Goal: Transaction & Acquisition: Purchase product/service

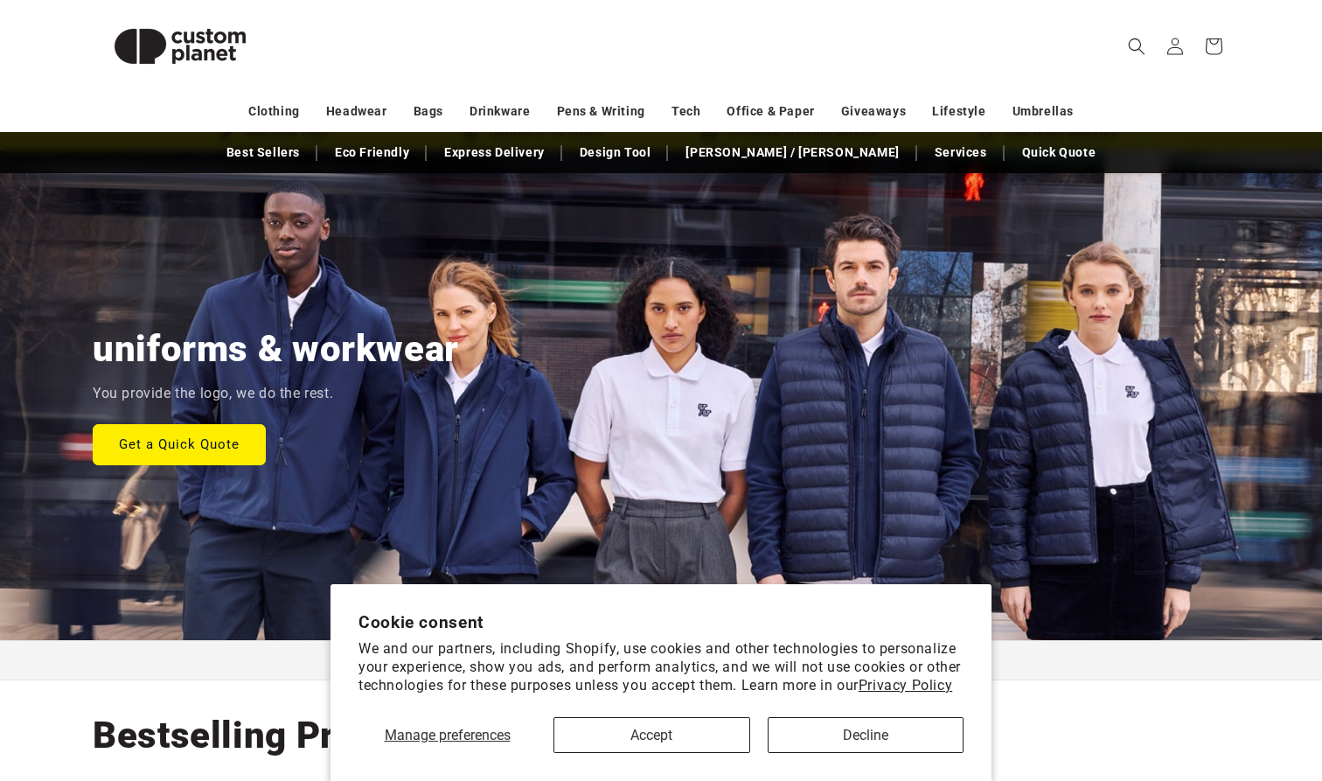
click at [701, 723] on button "Accept" at bounding box center [651, 735] width 197 height 36
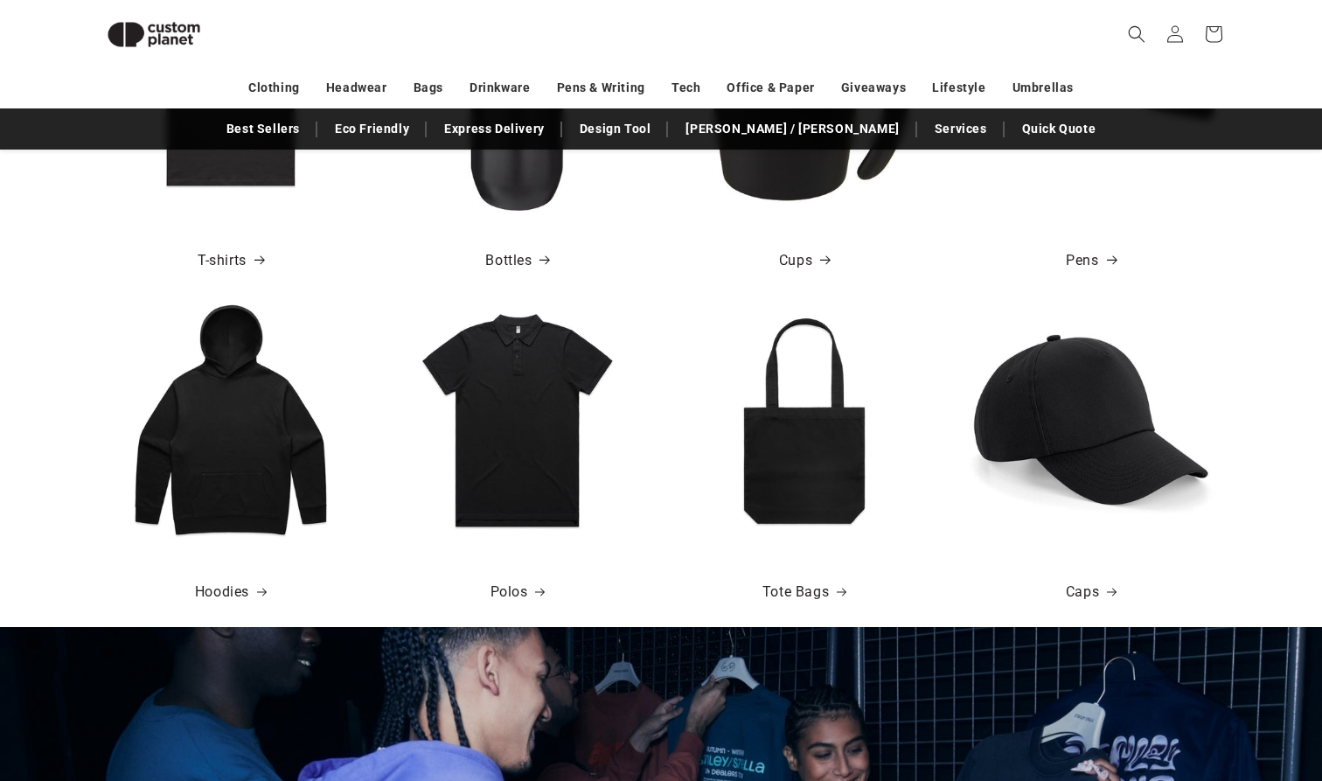
scroll to position [890, 0]
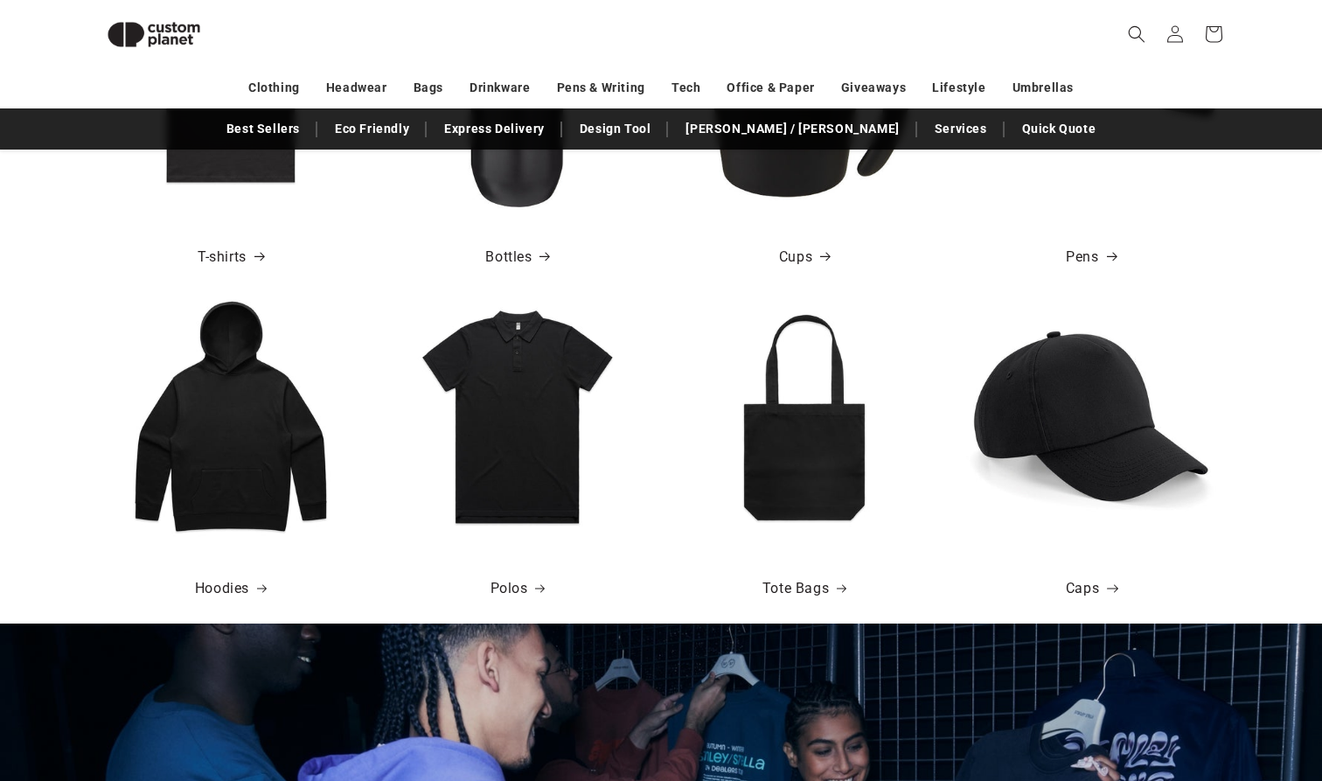
click at [1097, 584] on link "Caps" at bounding box center [1091, 588] width 51 height 25
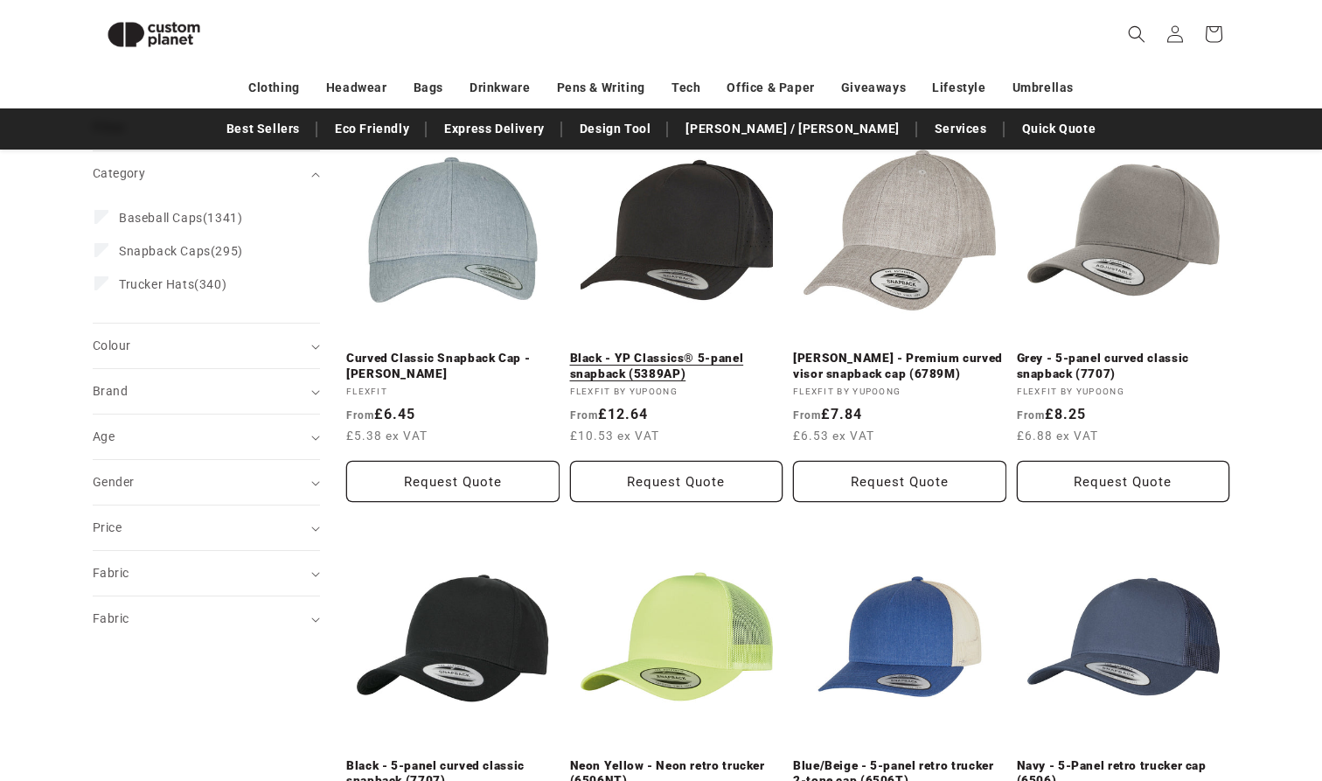
scroll to position [239, 0]
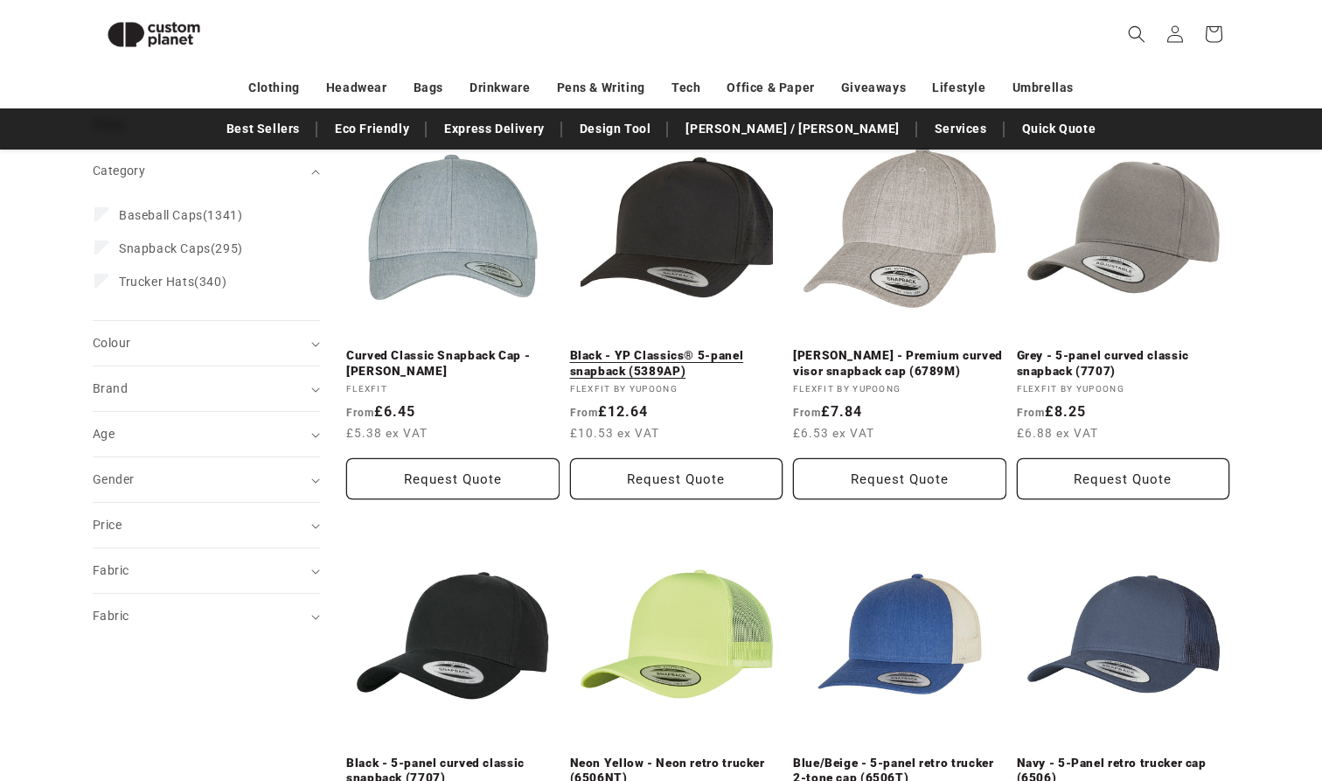
click at [718, 348] on link "Black - YP Classics® 5-panel snapback (5389AP)" at bounding box center [676, 363] width 213 height 31
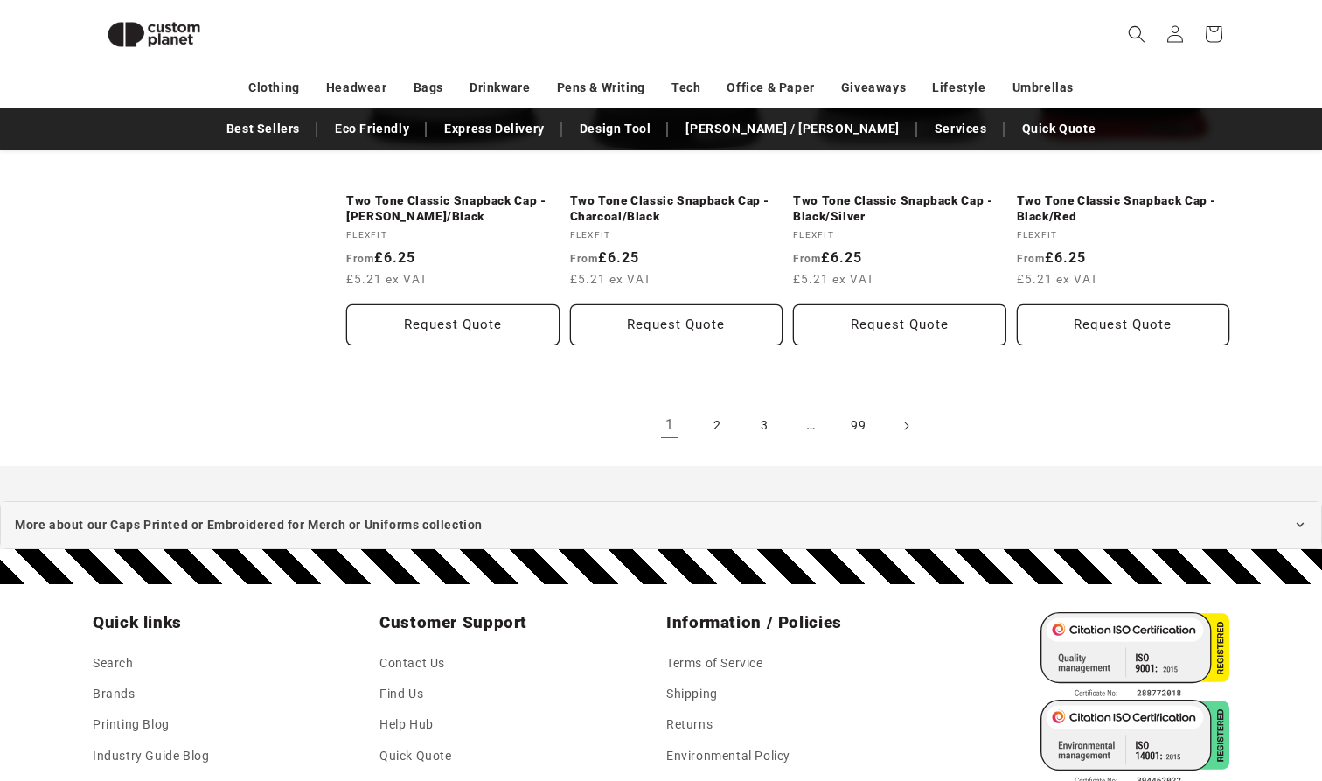
scroll to position [2064, 0]
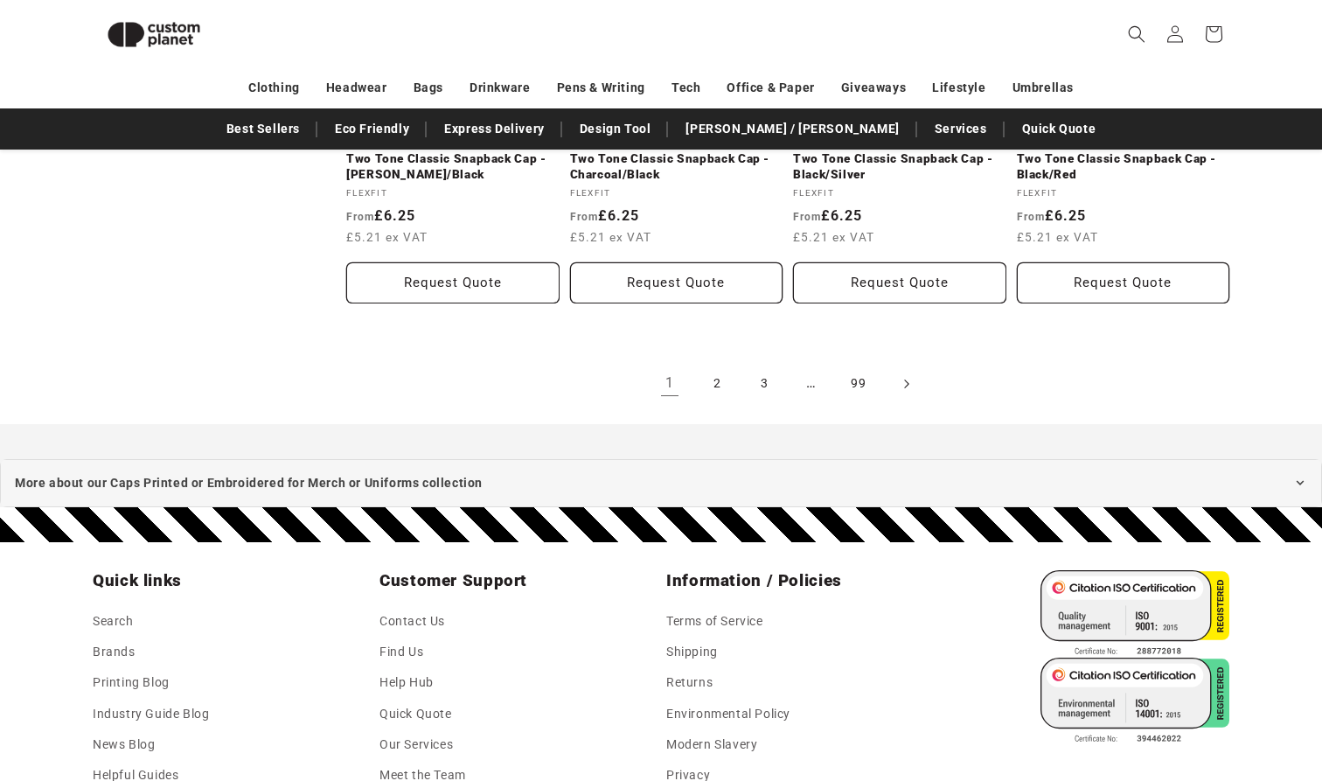
click at [907, 386] on icon "Next page" at bounding box center [906, 383] width 5 height 18
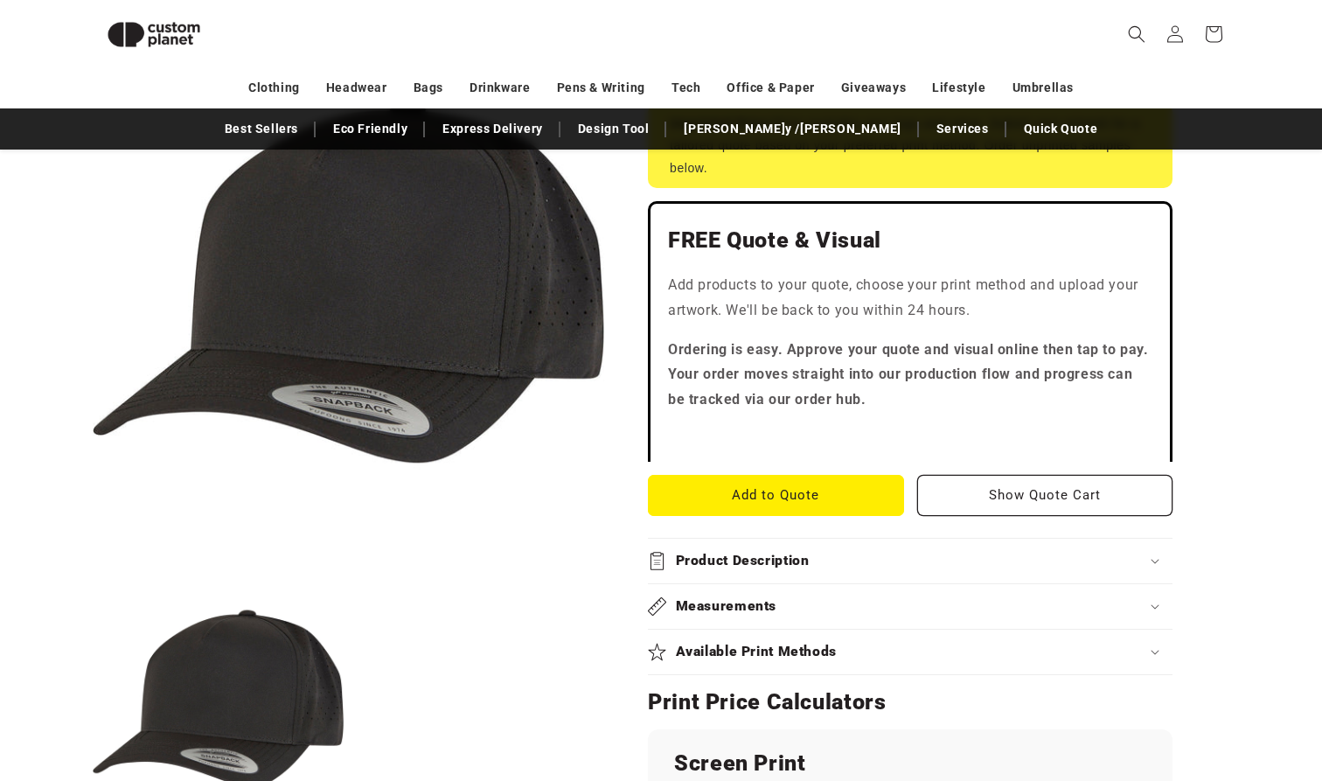
scroll to position [435, 0]
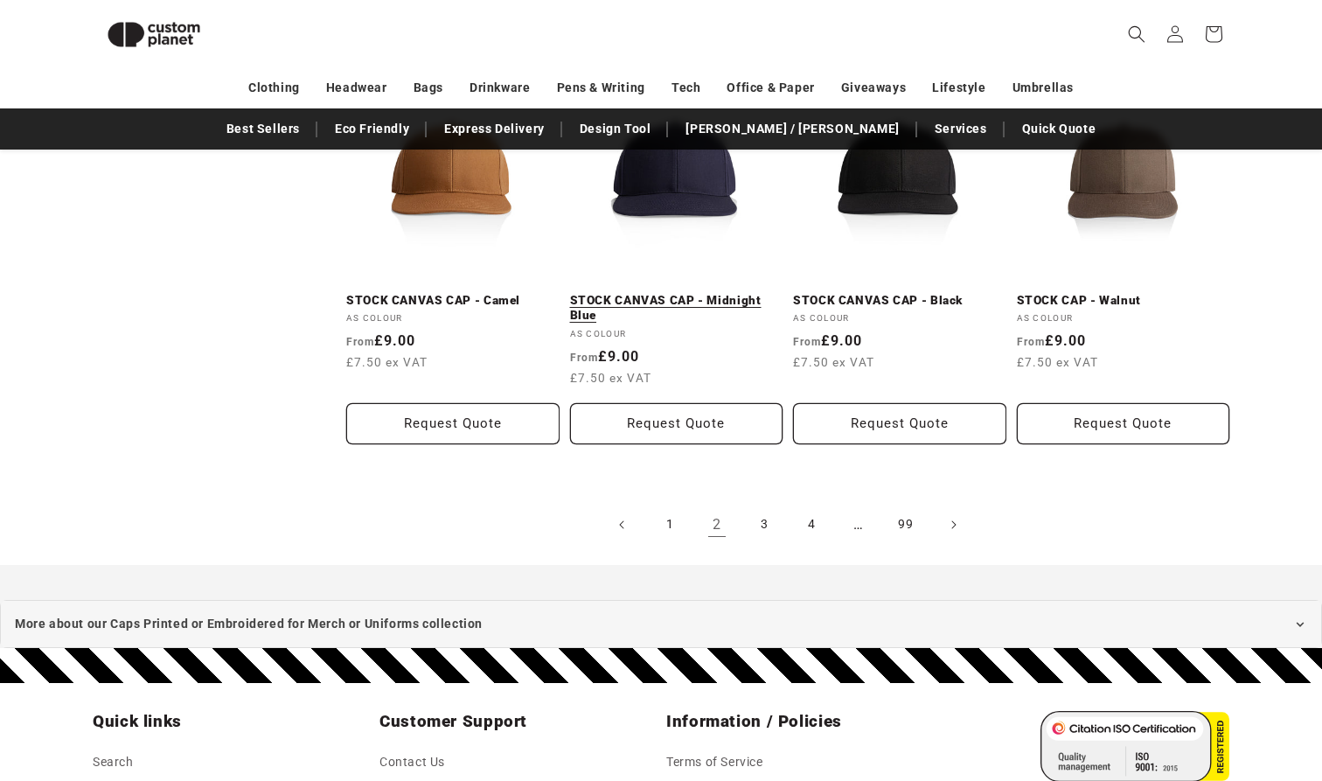
scroll to position [1929, 0]
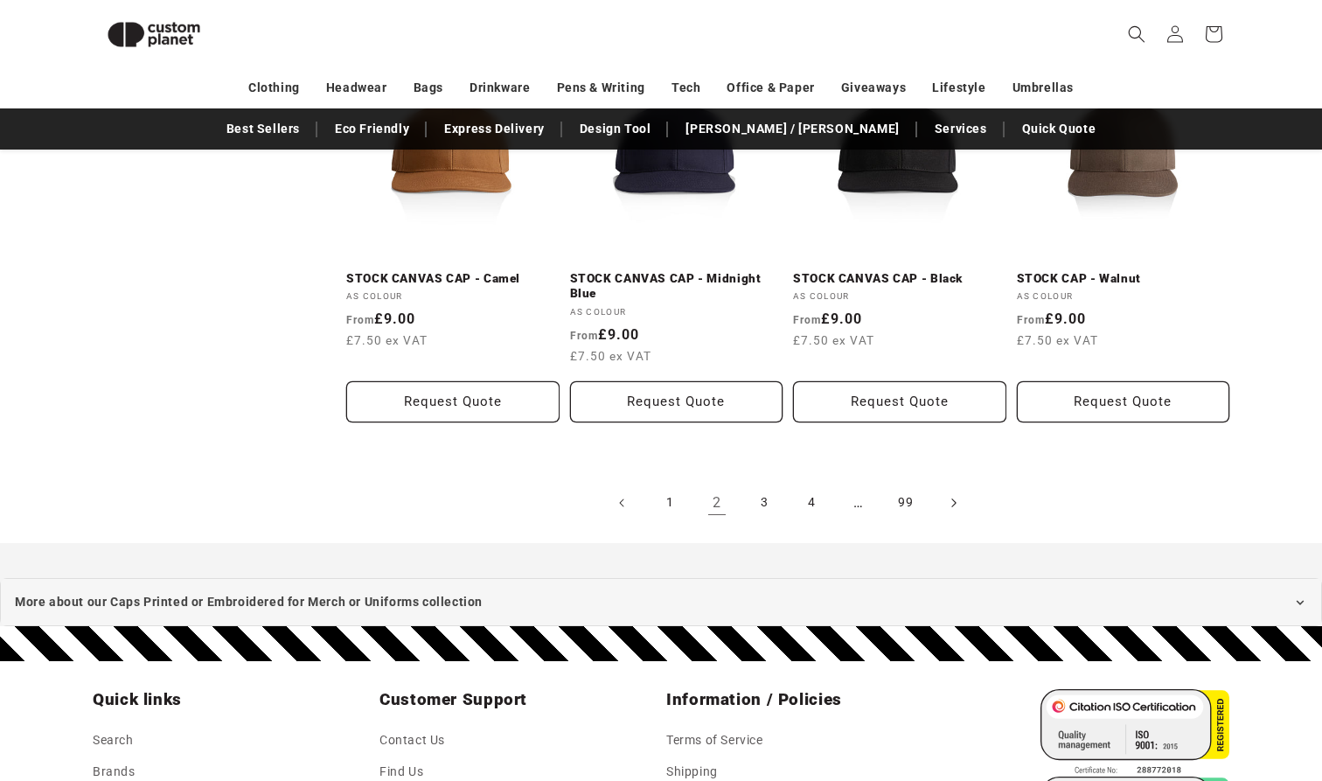
click at [948, 500] on span "Next page" at bounding box center [952, 502] width 17 height 17
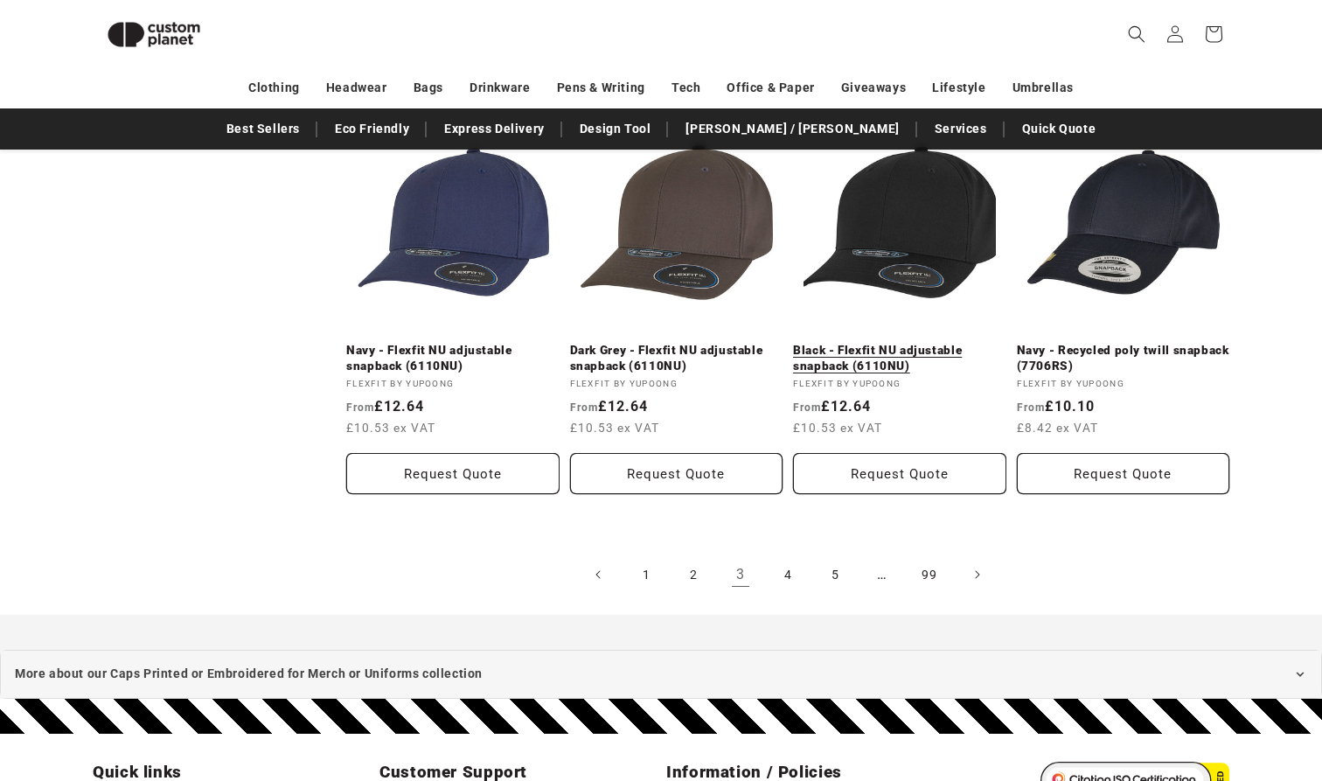
scroll to position [1941, 0]
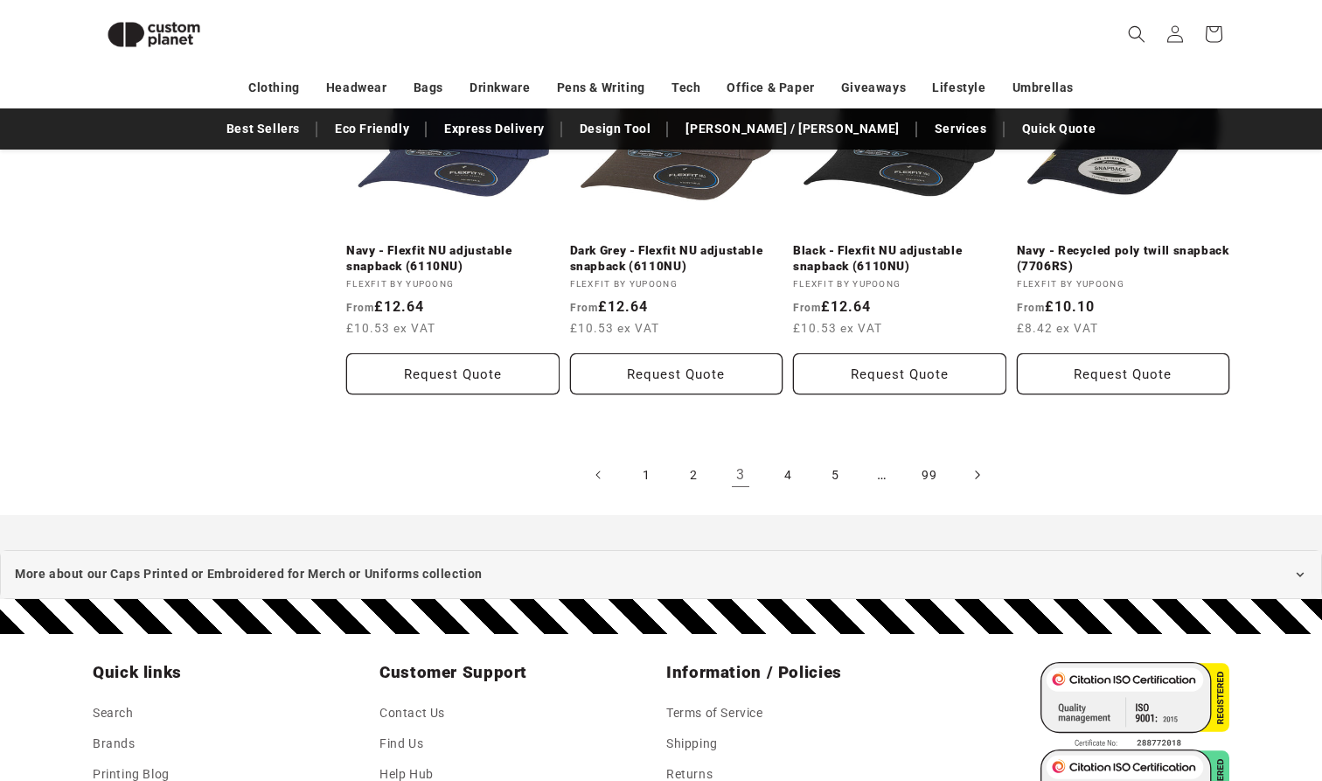
click at [980, 481] on link "Next page" at bounding box center [976, 475] width 38 height 38
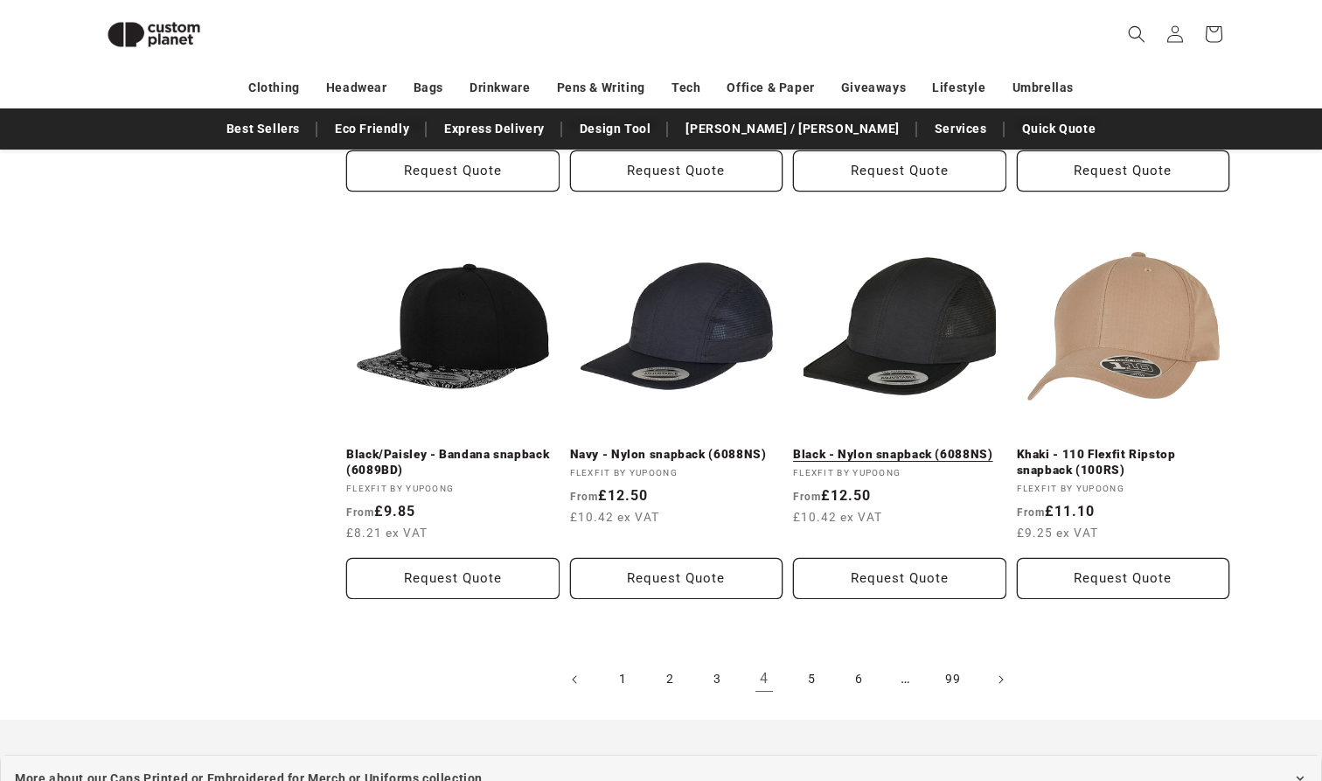
scroll to position [1774, 0]
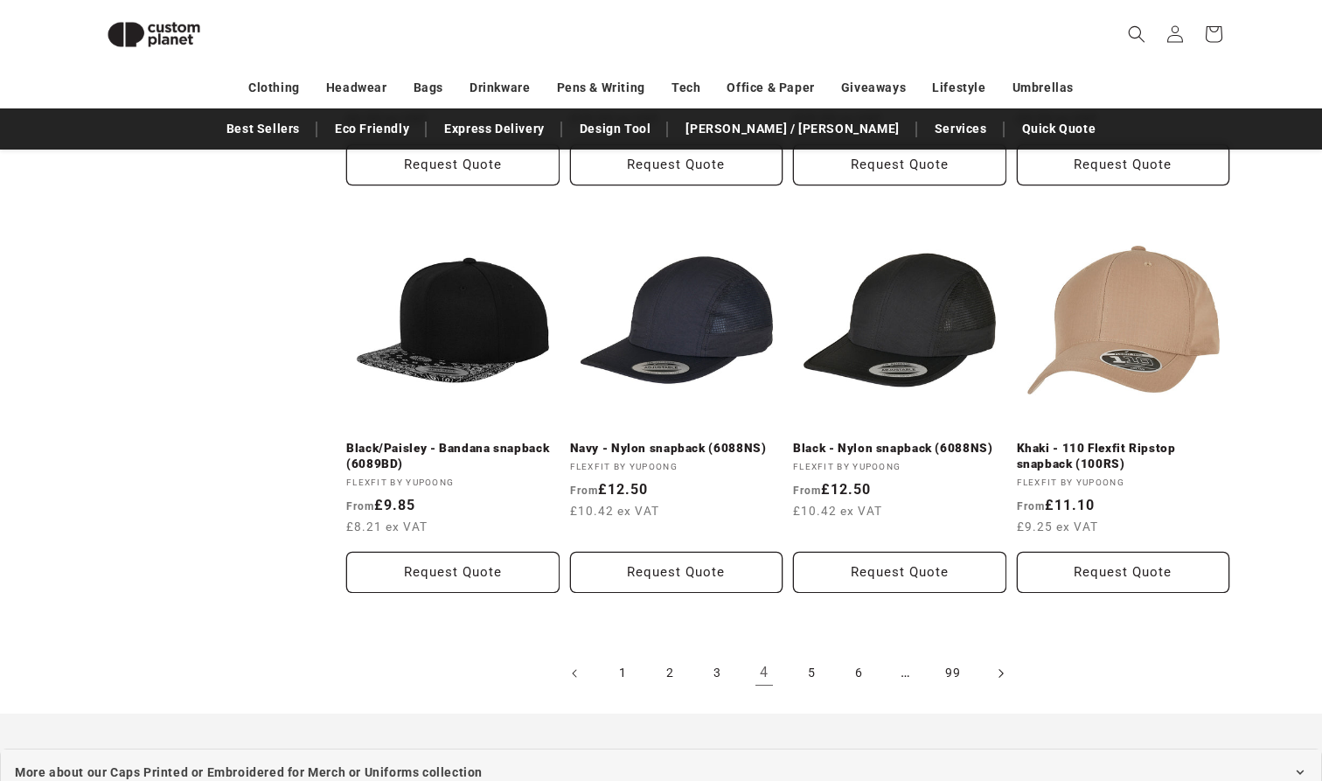
click at [1004, 658] on link "Next page" at bounding box center [1000, 673] width 38 height 38
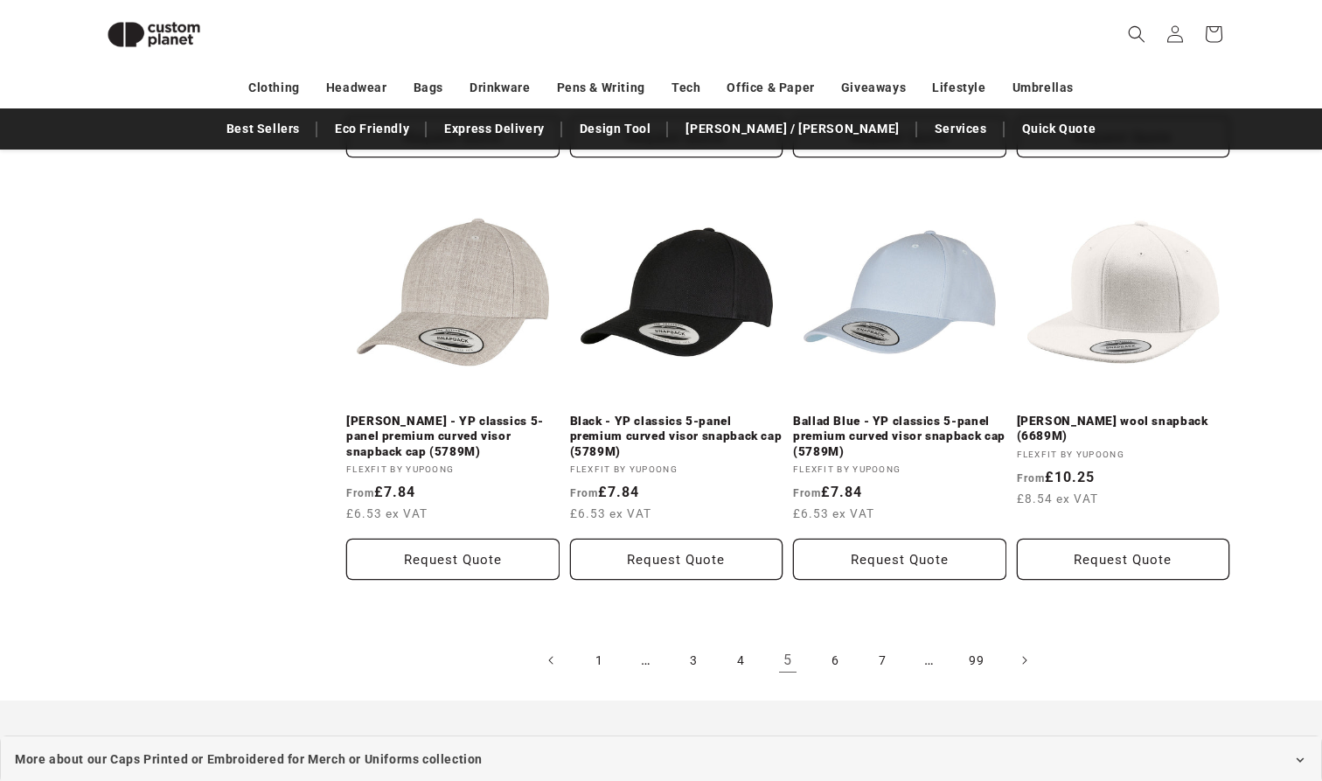
scroll to position [1900, 0]
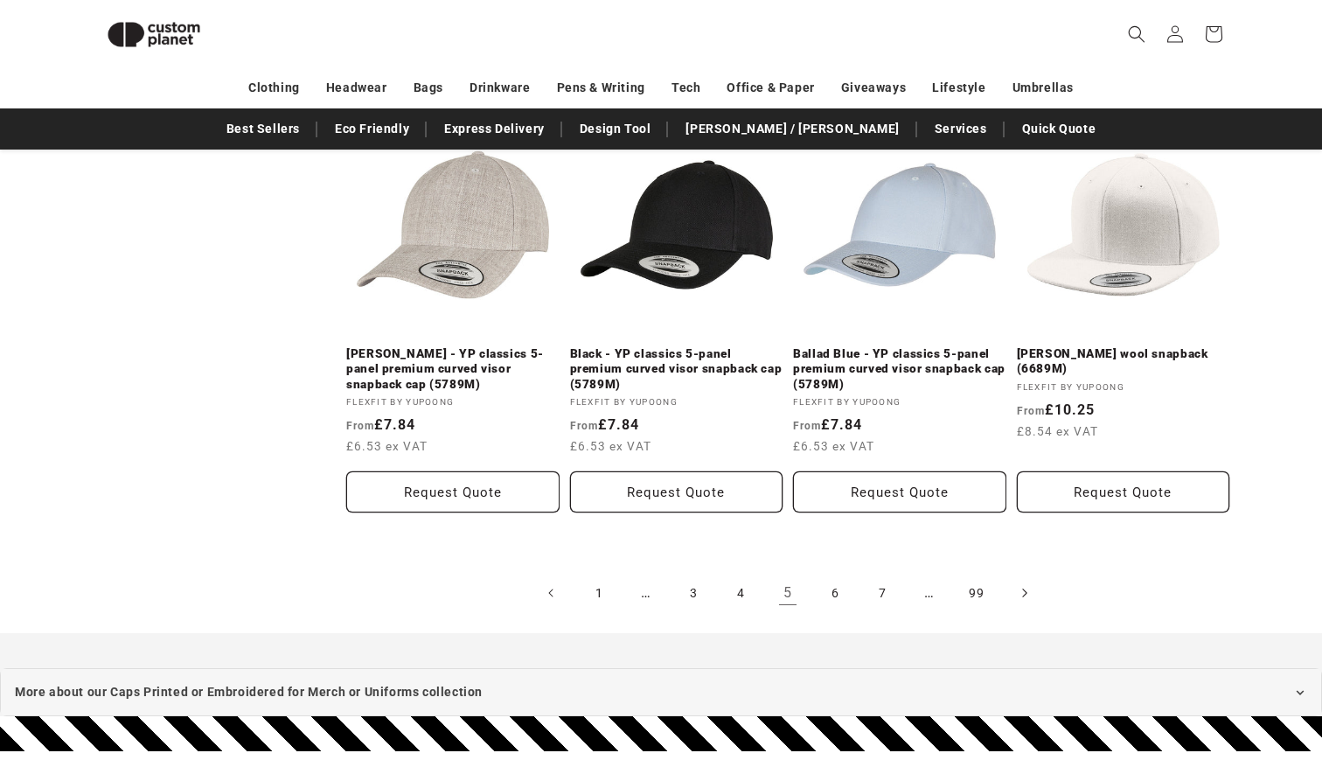
click at [1019, 597] on link "Next page" at bounding box center [1024, 593] width 38 height 38
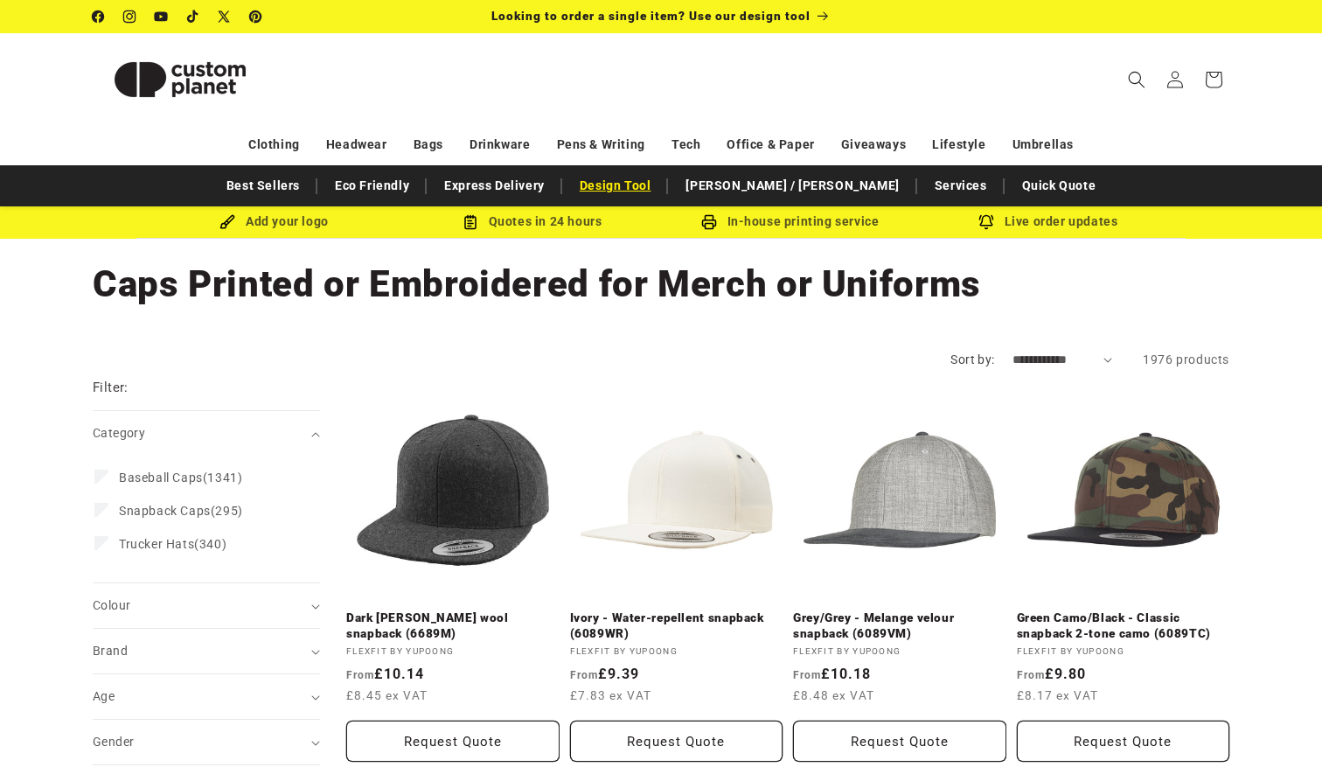
click at [660, 186] on link "Design Tool" at bounding box center [615, 186] width 89 height 31
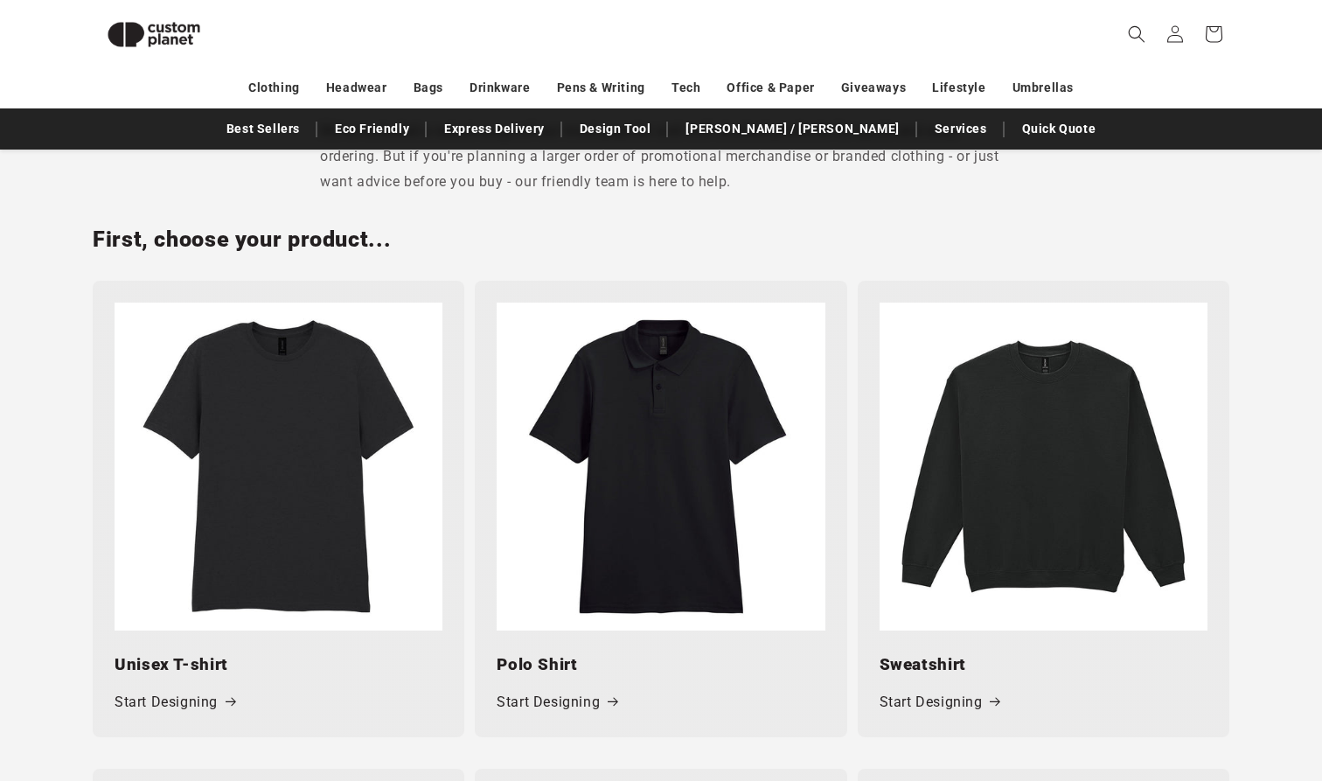
scroll to position [677, 0]
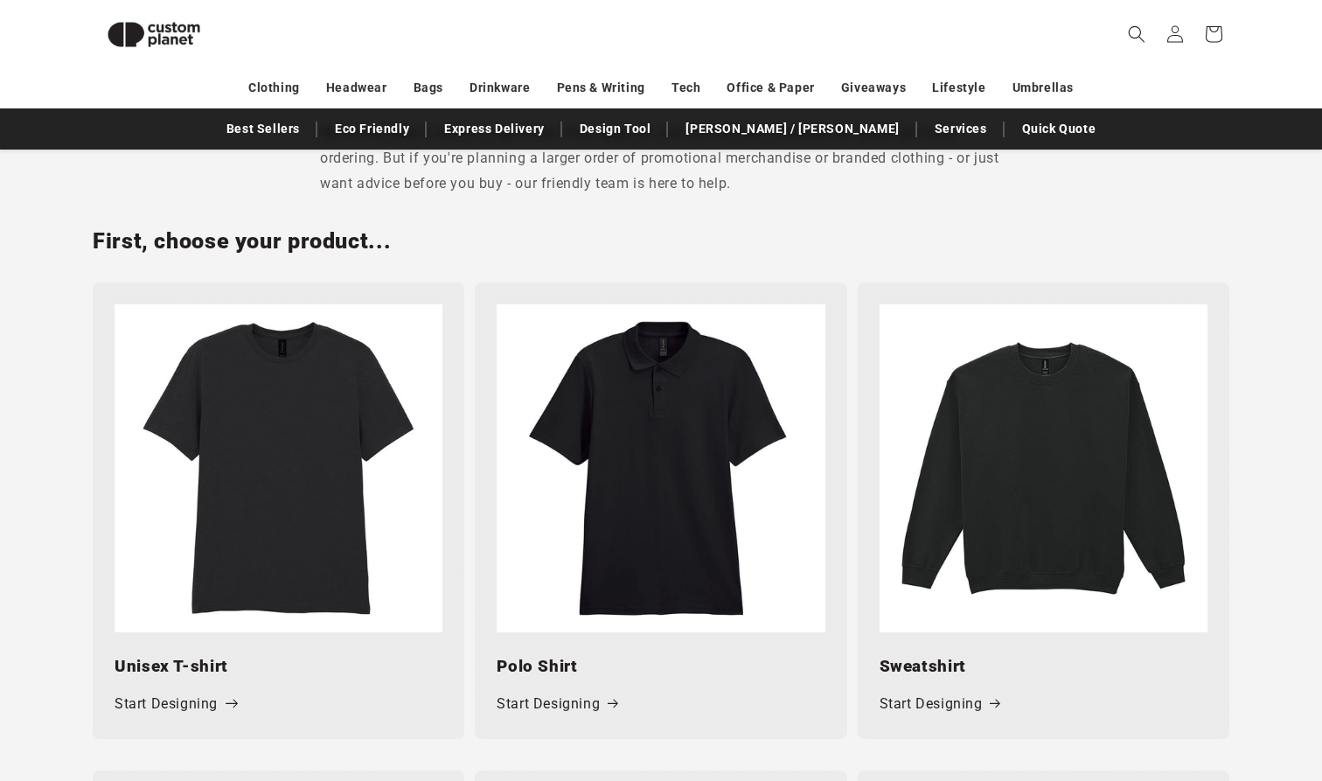
click at [186, 705] on link "Start Designing" at bounding box center [175, 704] width 121 height 25
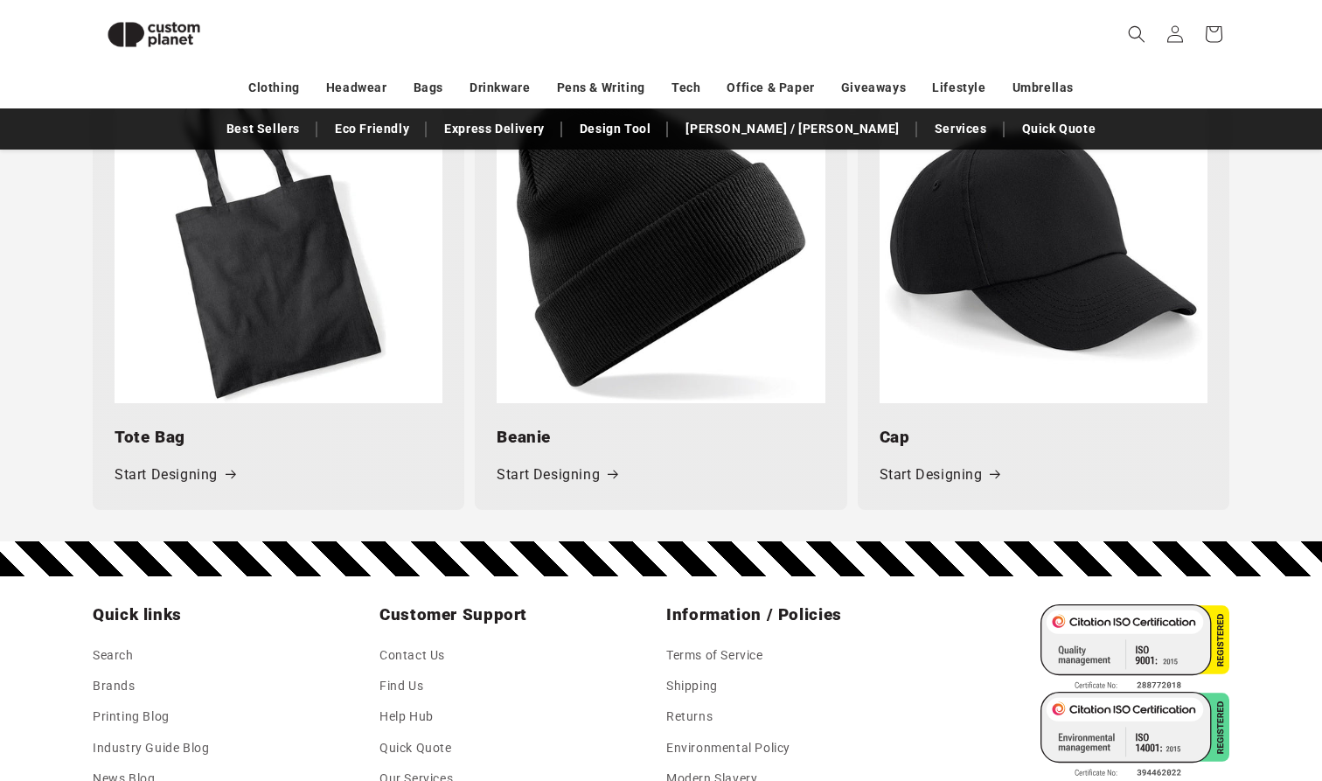
scroll to position [2405, 0]
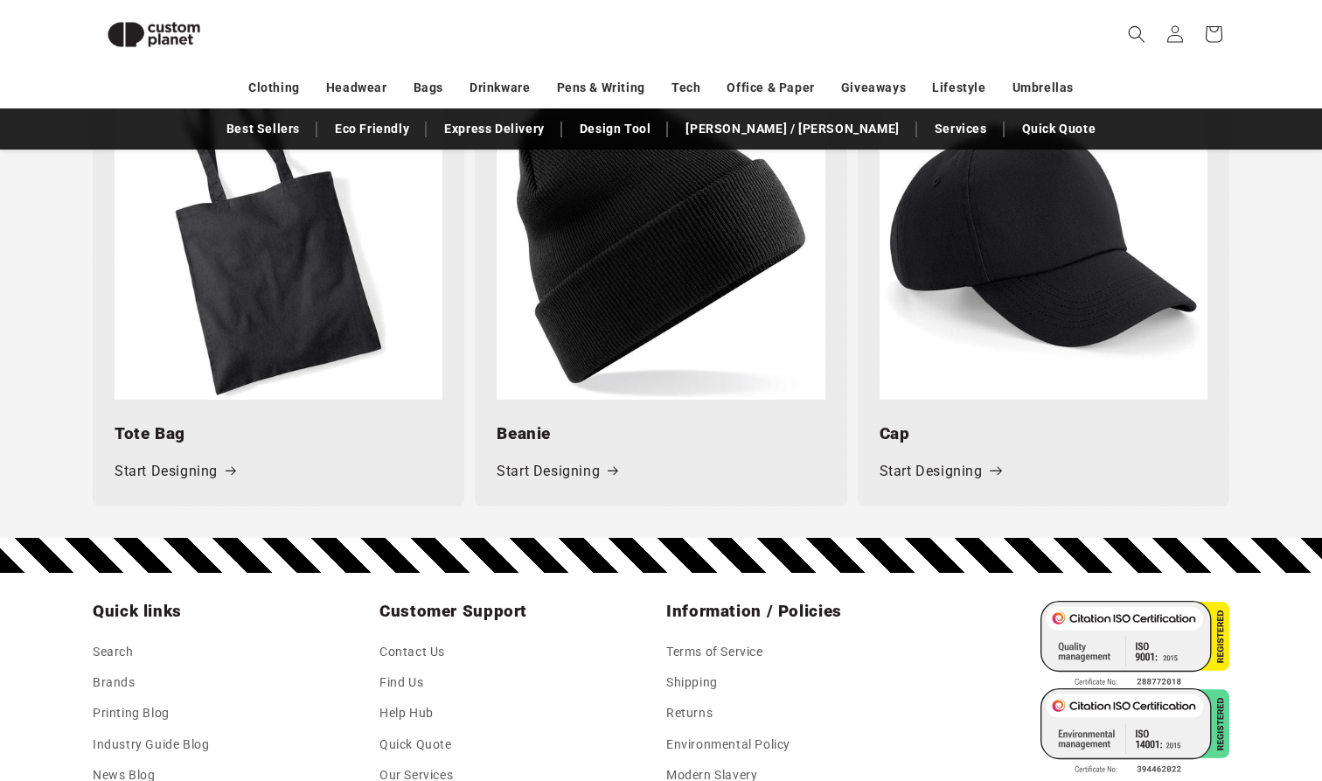
click at [953, 459] on link "Start Designing" at bounding box center [940, 471] width 121 height 25
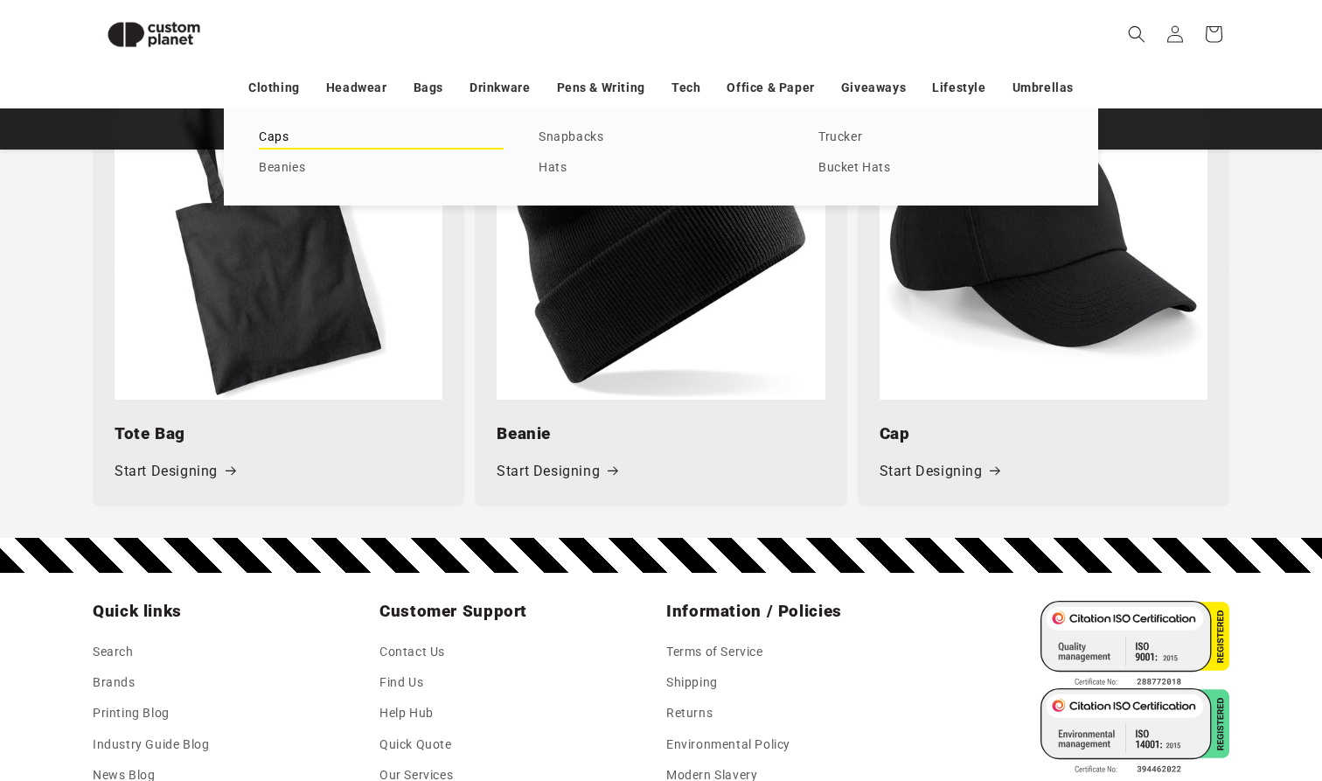
click at [281, 136] on link "Caps" at bounding box center [381, 138] width 245 height 24
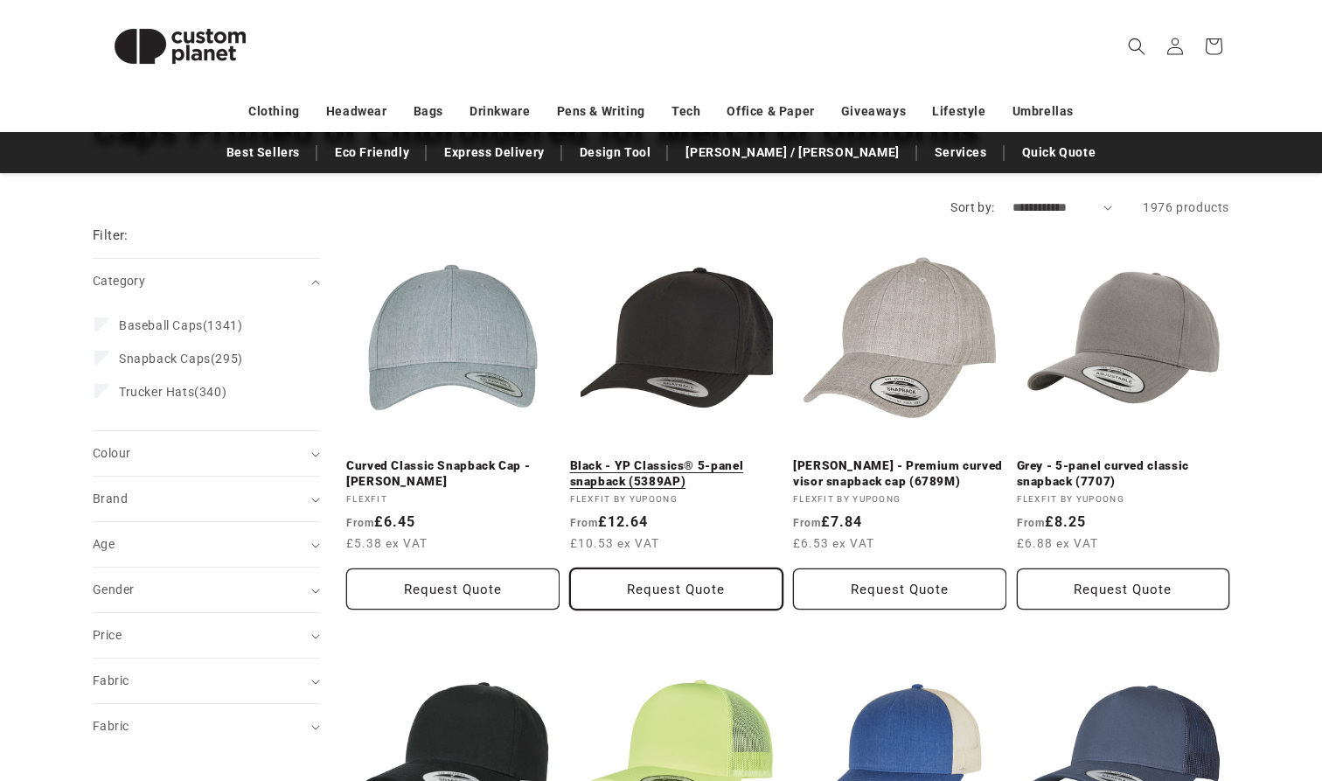
scroll to position [172, 0]
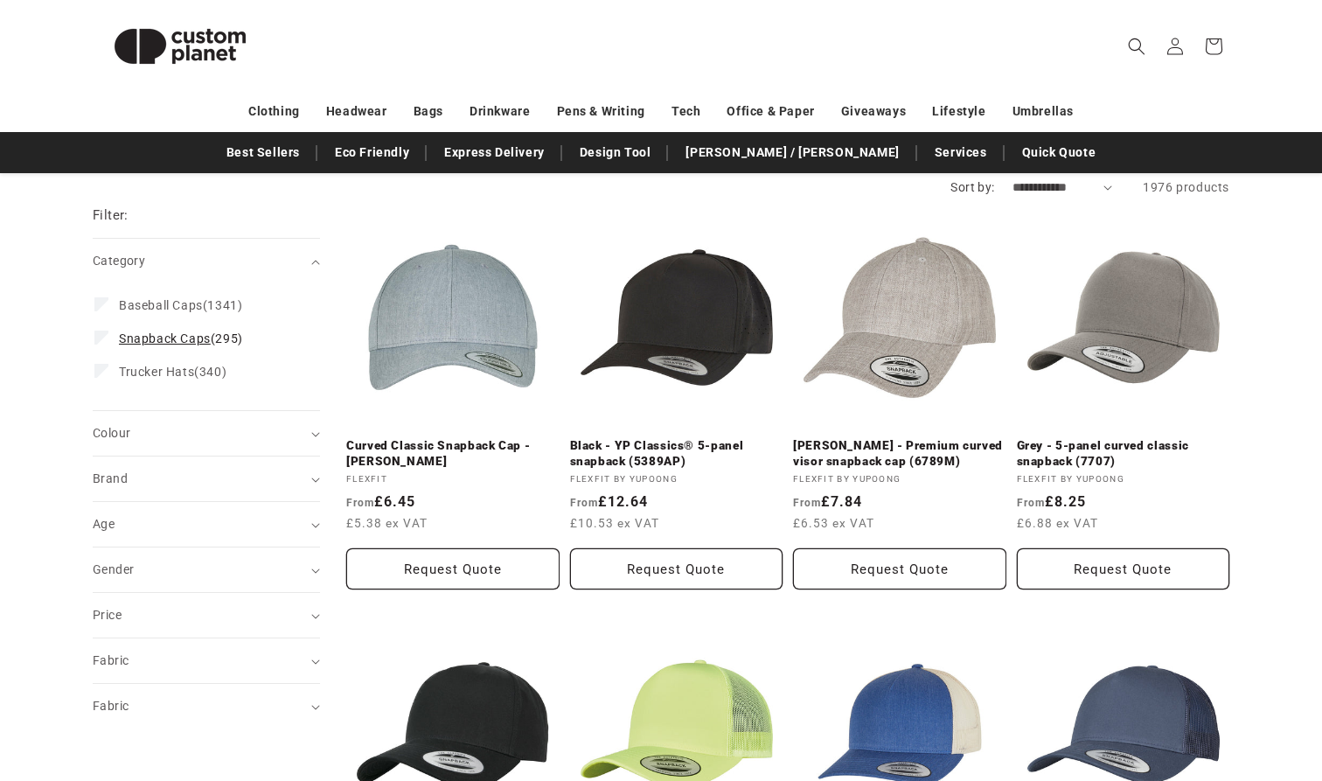
click at [111, 344] on label "Snapback Caps (295) Snapback Caps (295 products)" at bounding box center [200, 338] width 213 height 33
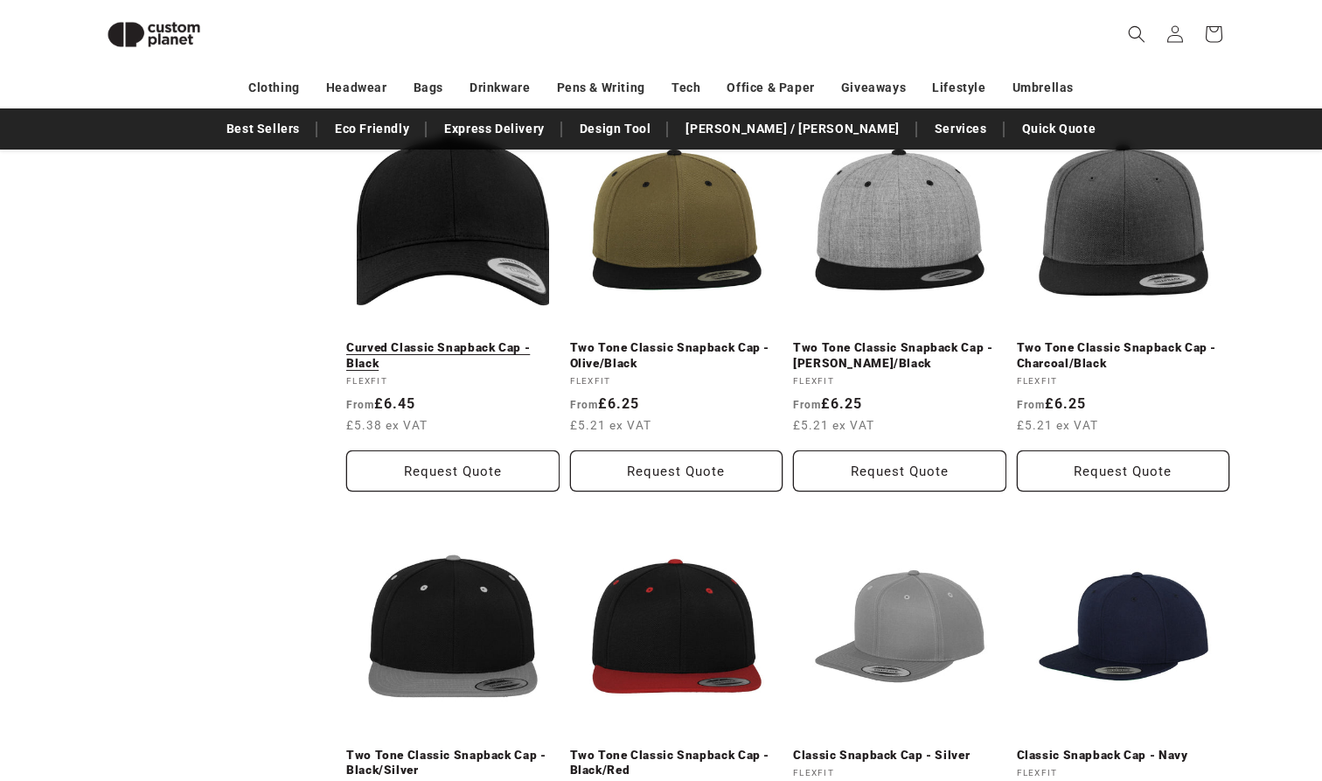
scroll to position [1063, 0]
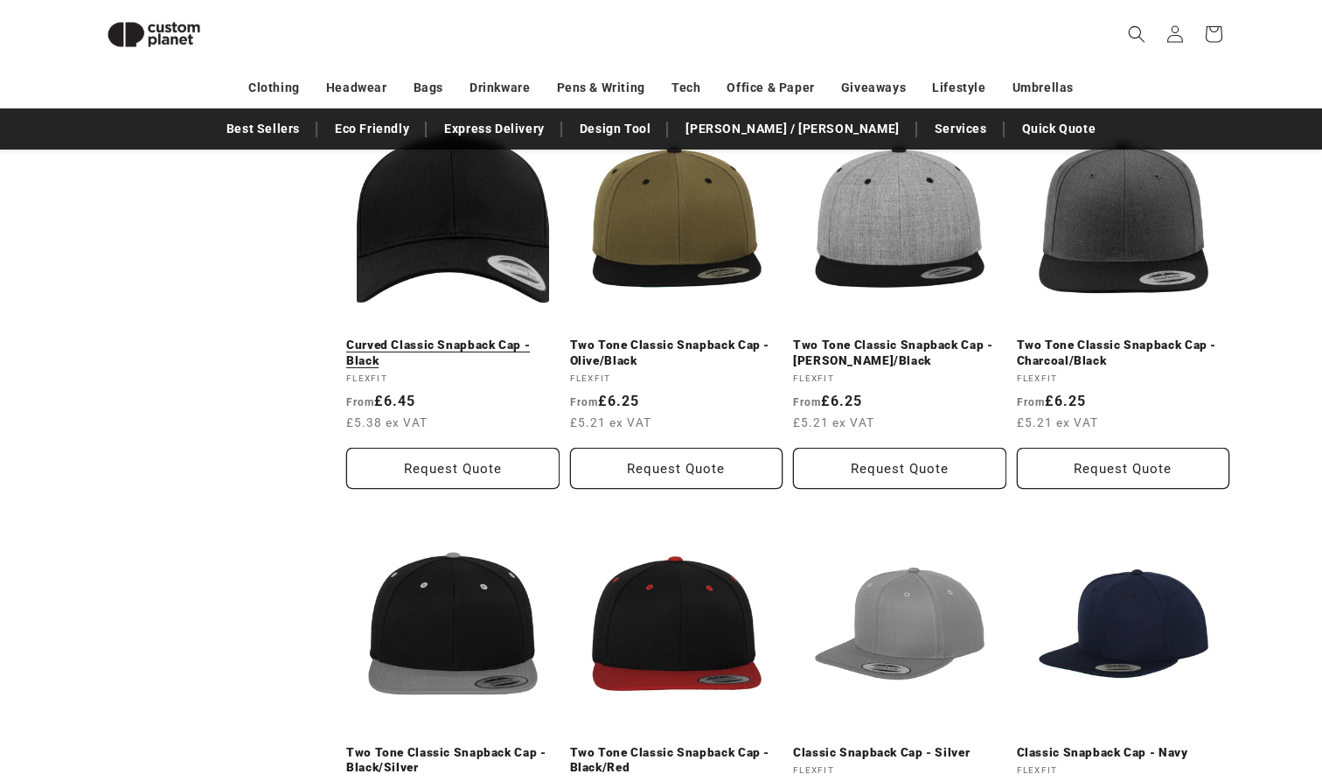
click at [463, 338] on link "Curved Classic Snapback Cap - Black" at bounding box center [452, 353] width 213 height 31
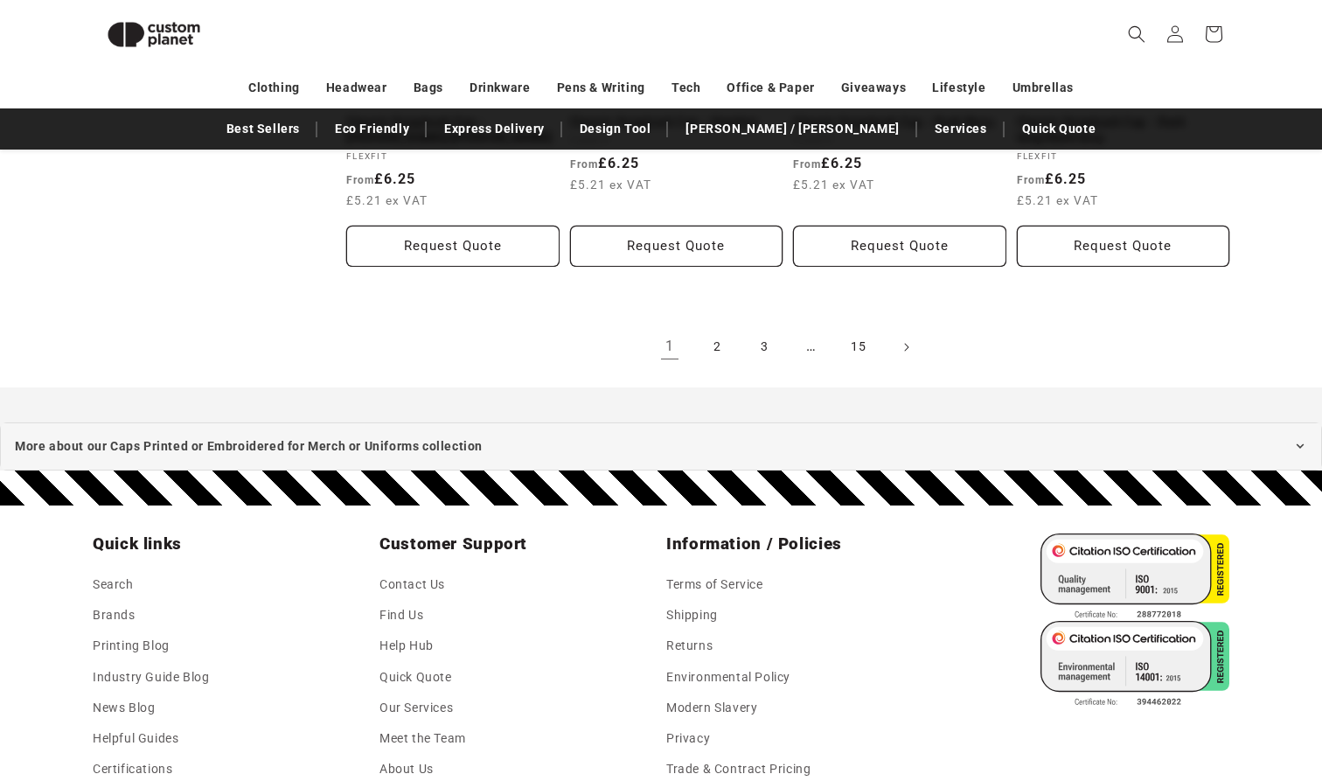
scroll to position [2124, 0]
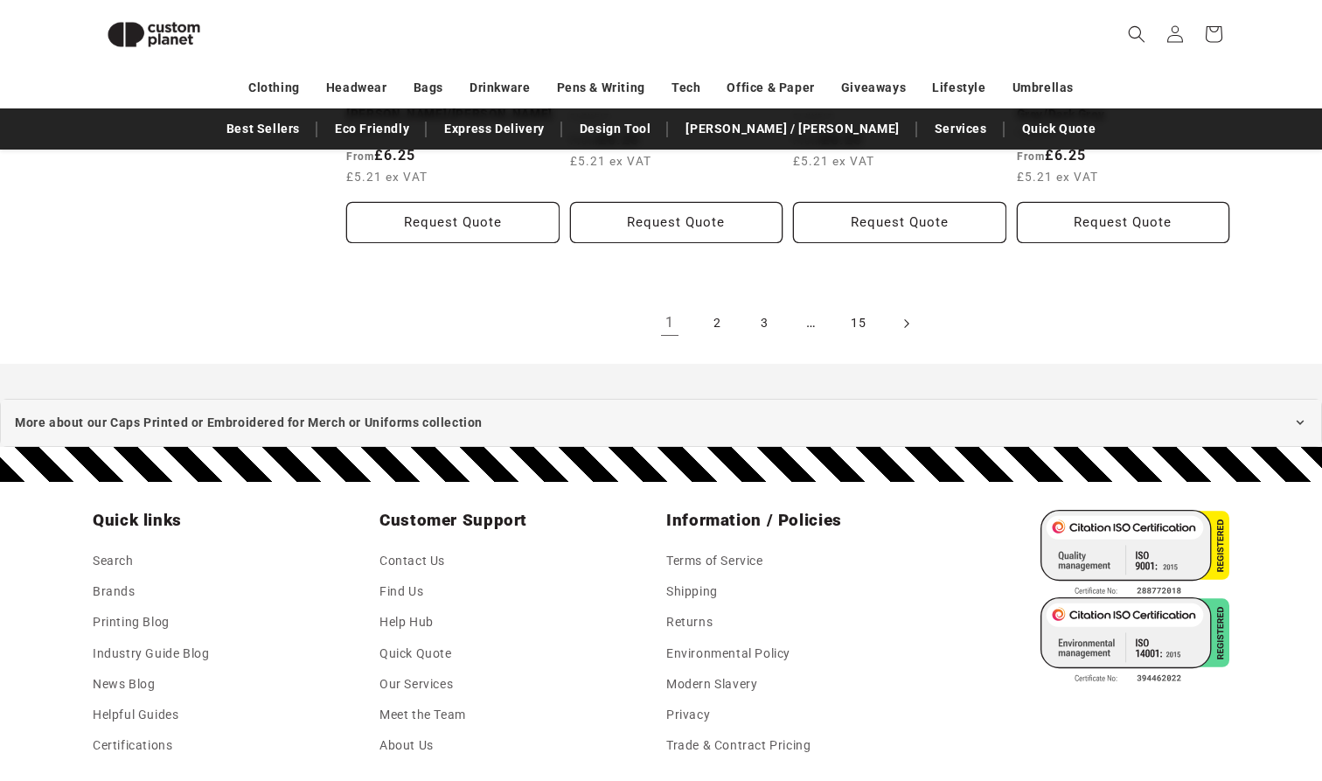
click at [900, 322] on span "Next page" at bounding box center [905, 323] width 17 height 17
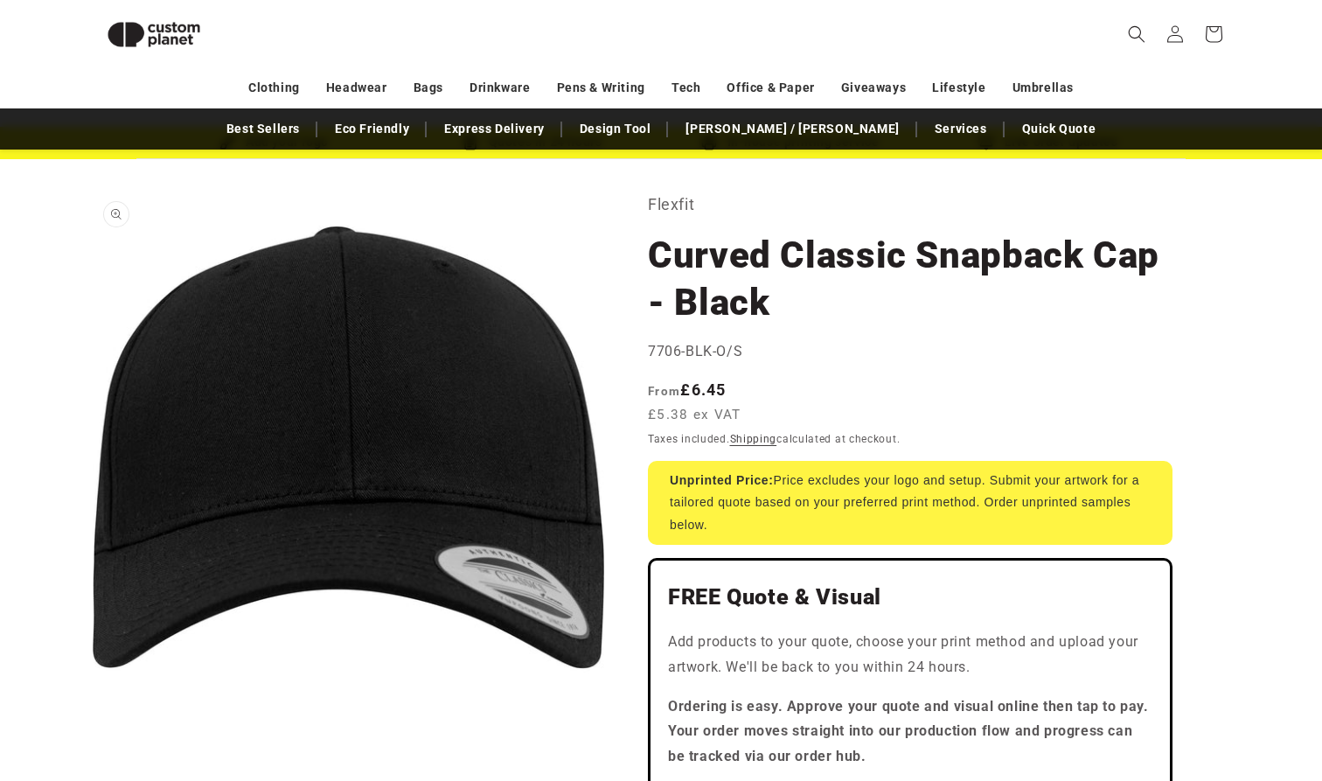
scroll to position [23, 0]
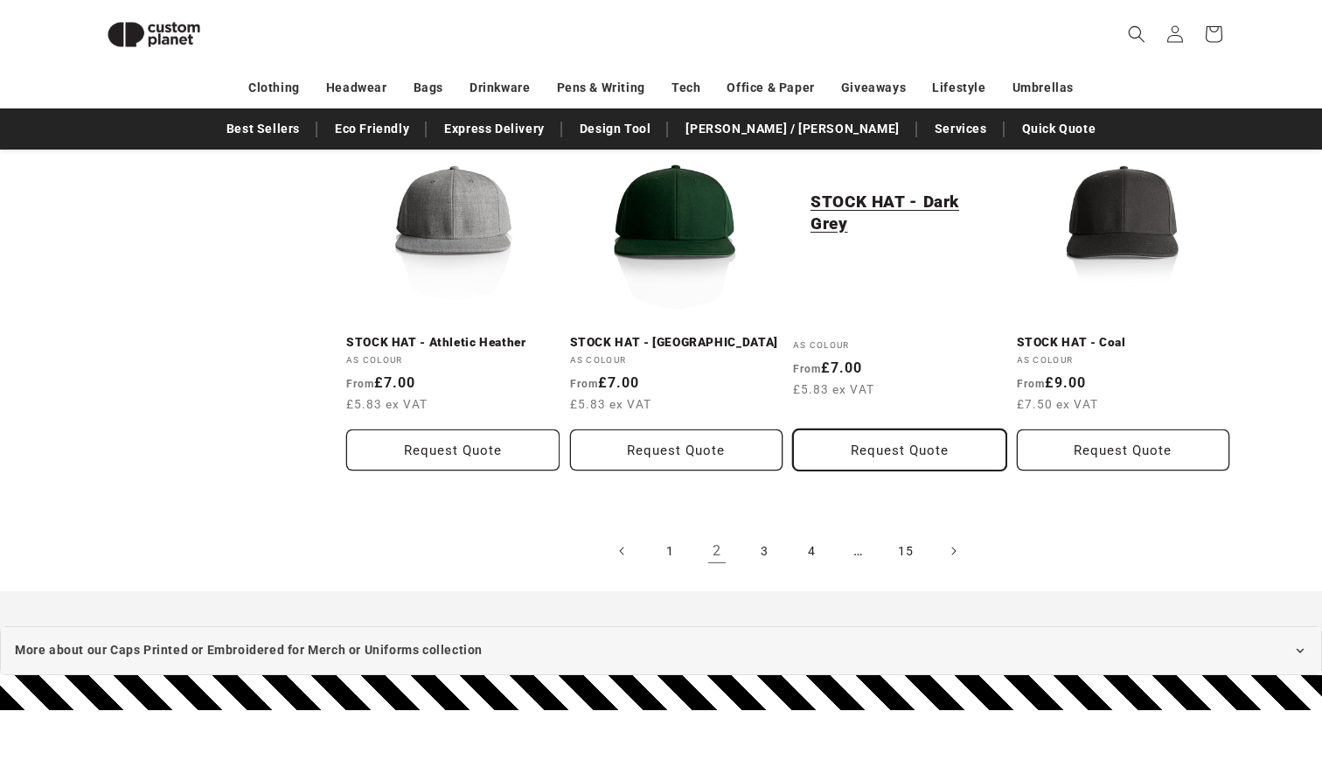
scroll to position [1881, 0]
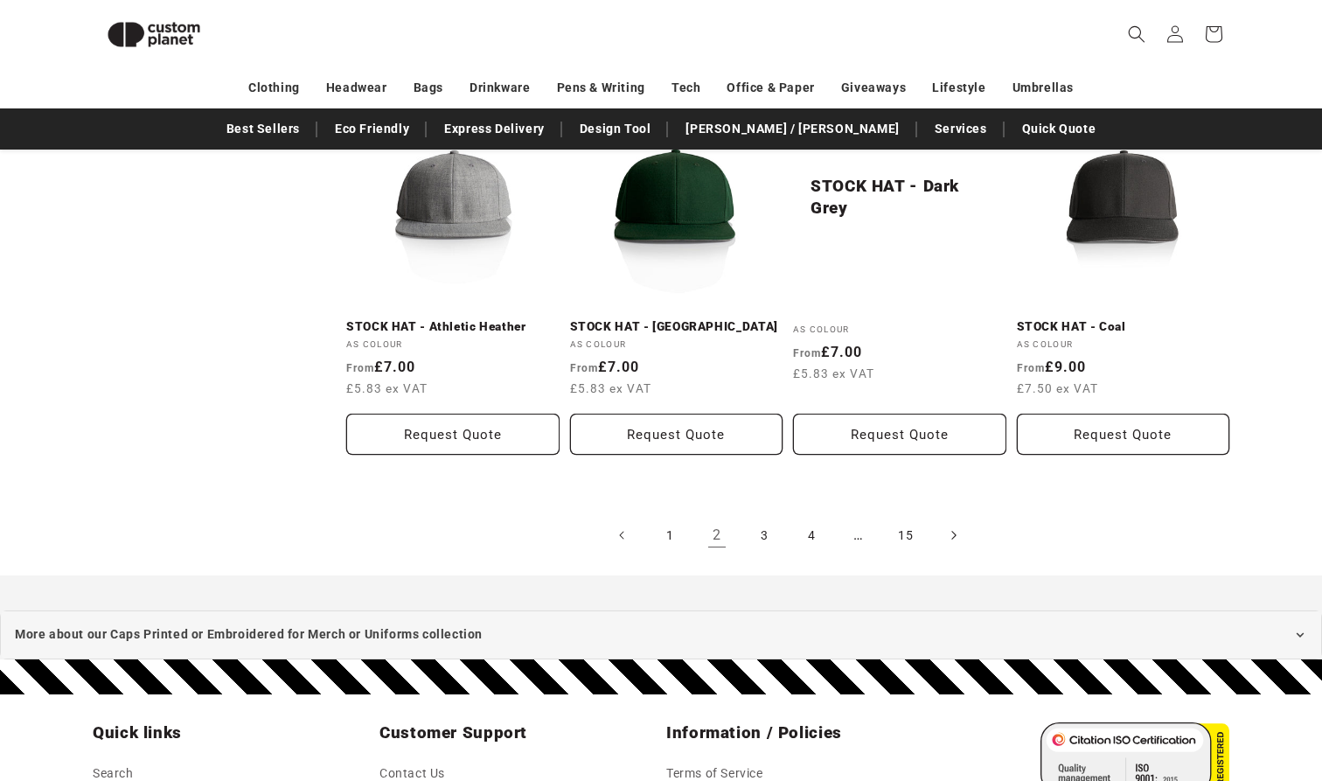
click at [963, 531] on link "Next page" at bounding box center [953, 535] width 38 height 38
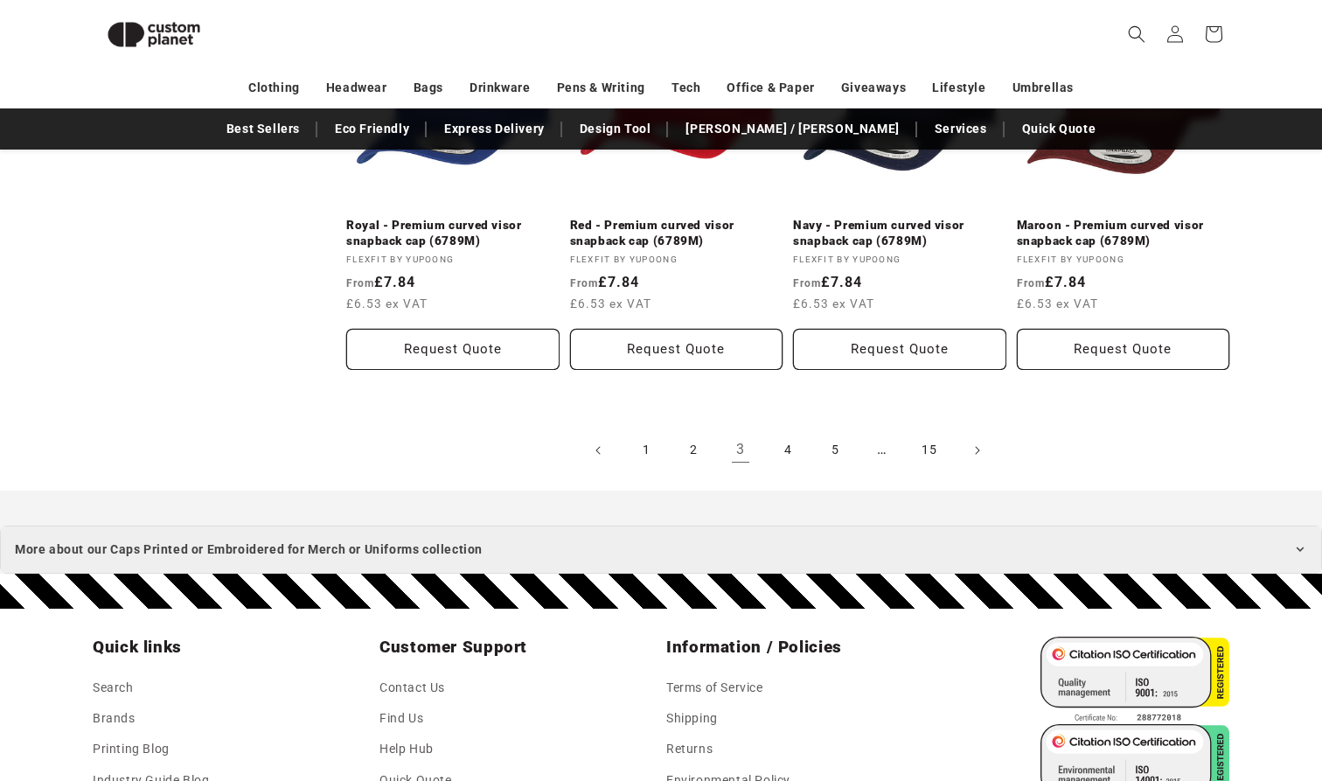
scroll to position [2002, 0]
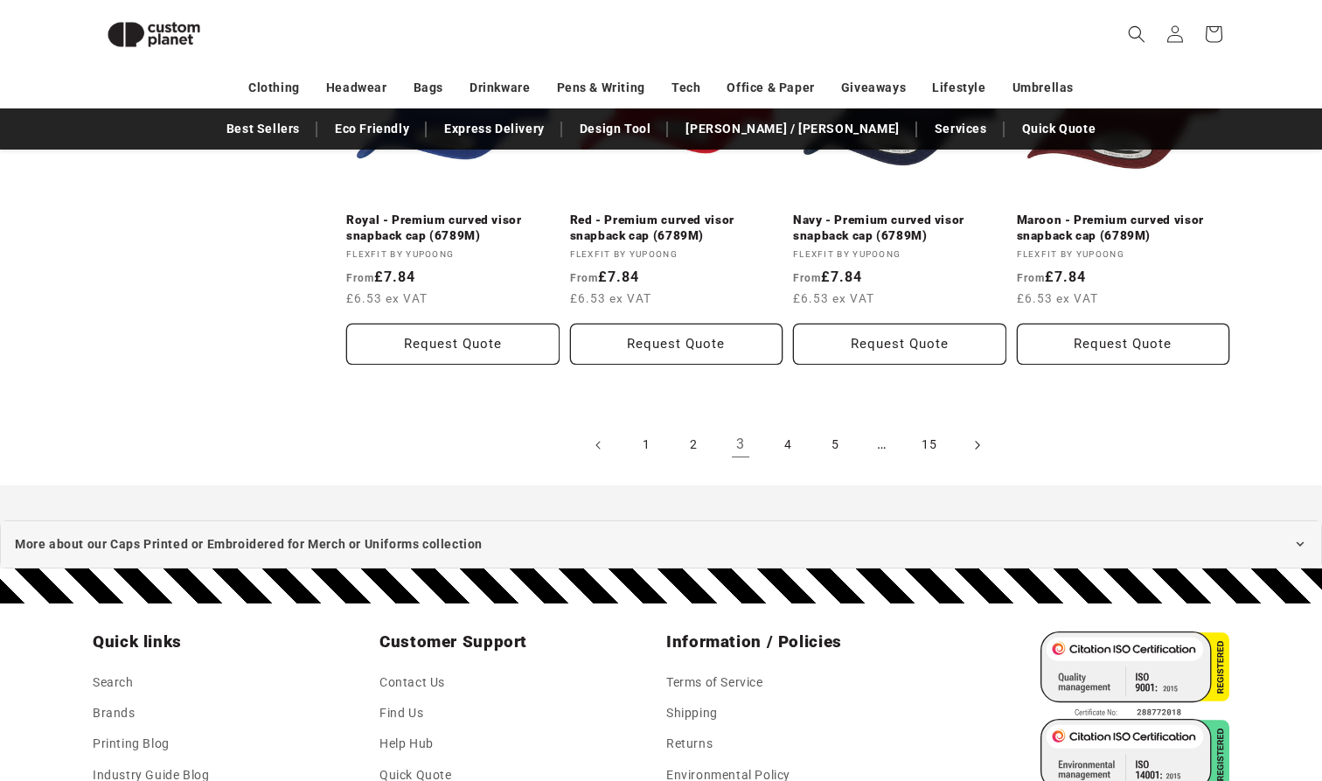
click at [976, 442] on icon "Next page" at bounding box center [977, 444] width 5 height 18
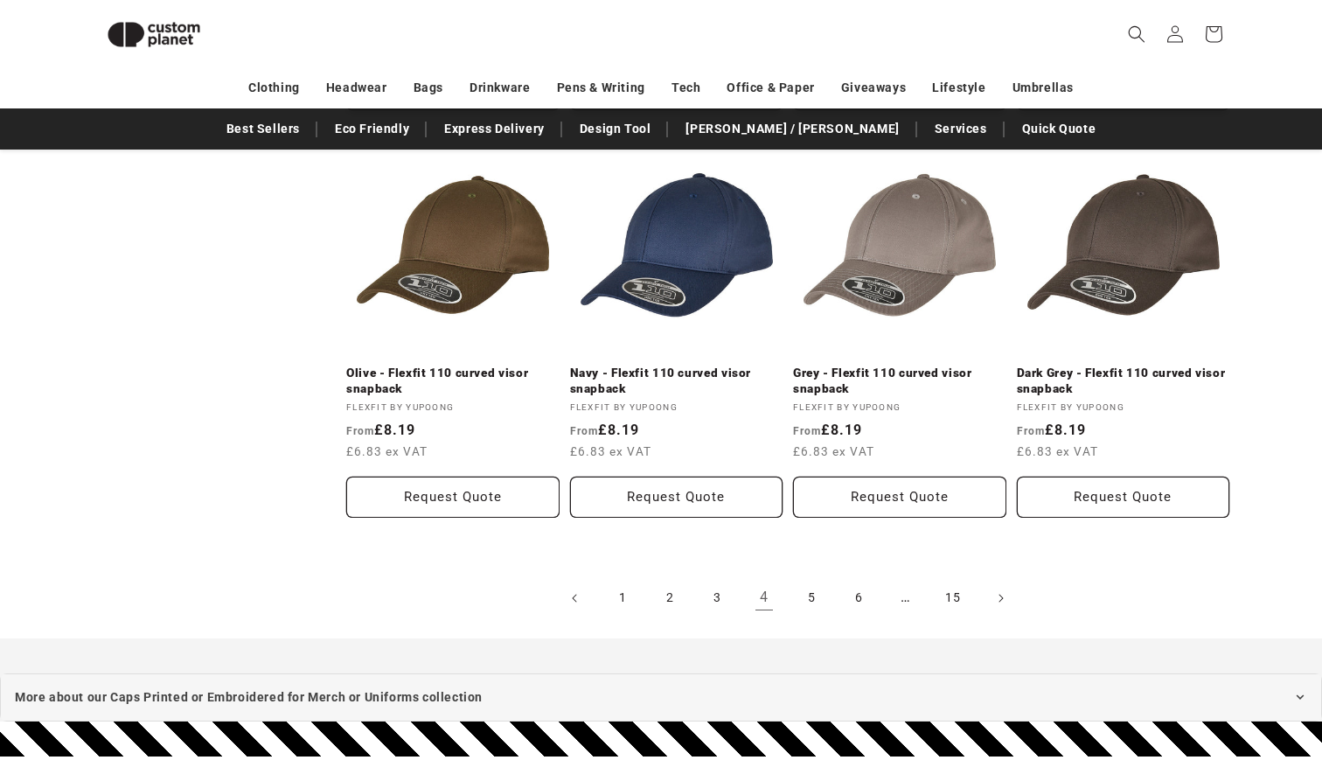
scroll to position [1922, 0]
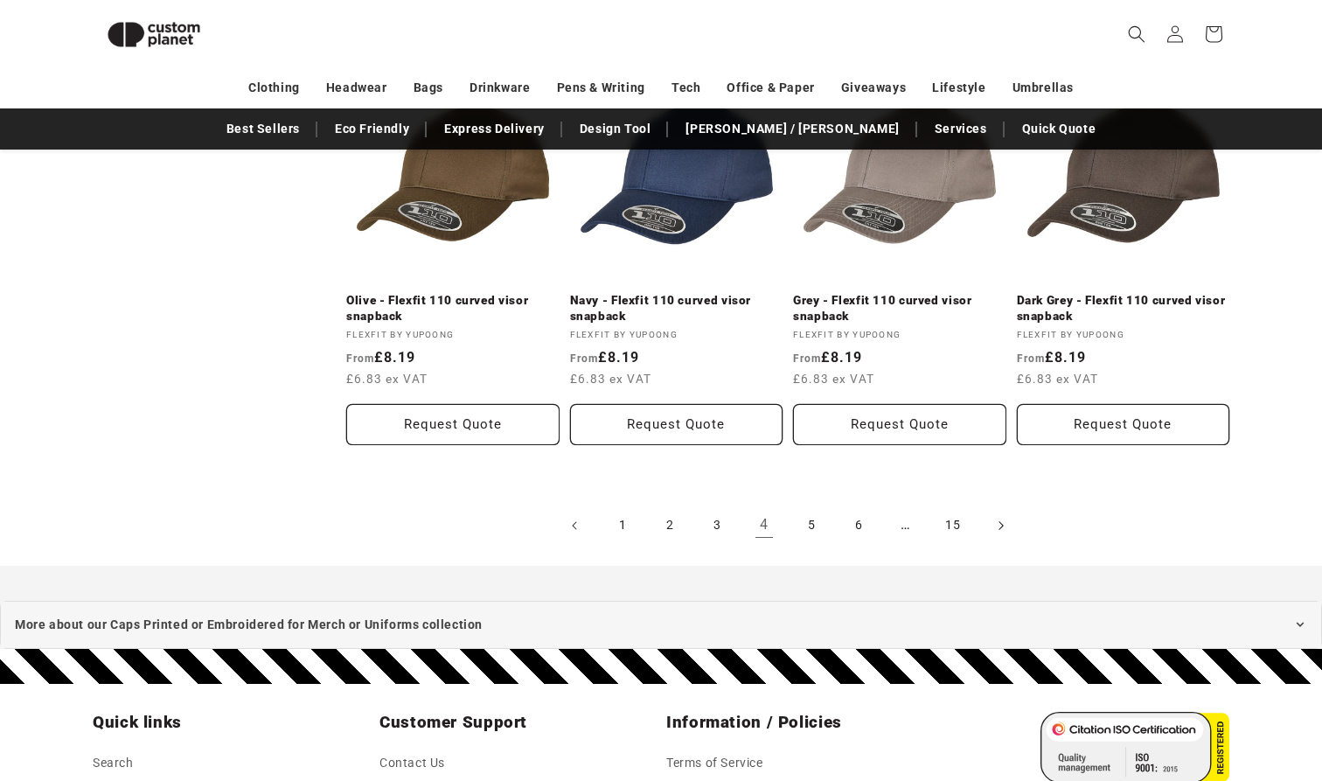
click at [997, 517] on span "Next page" at bounding box center [1000, 525] width 17 height 17
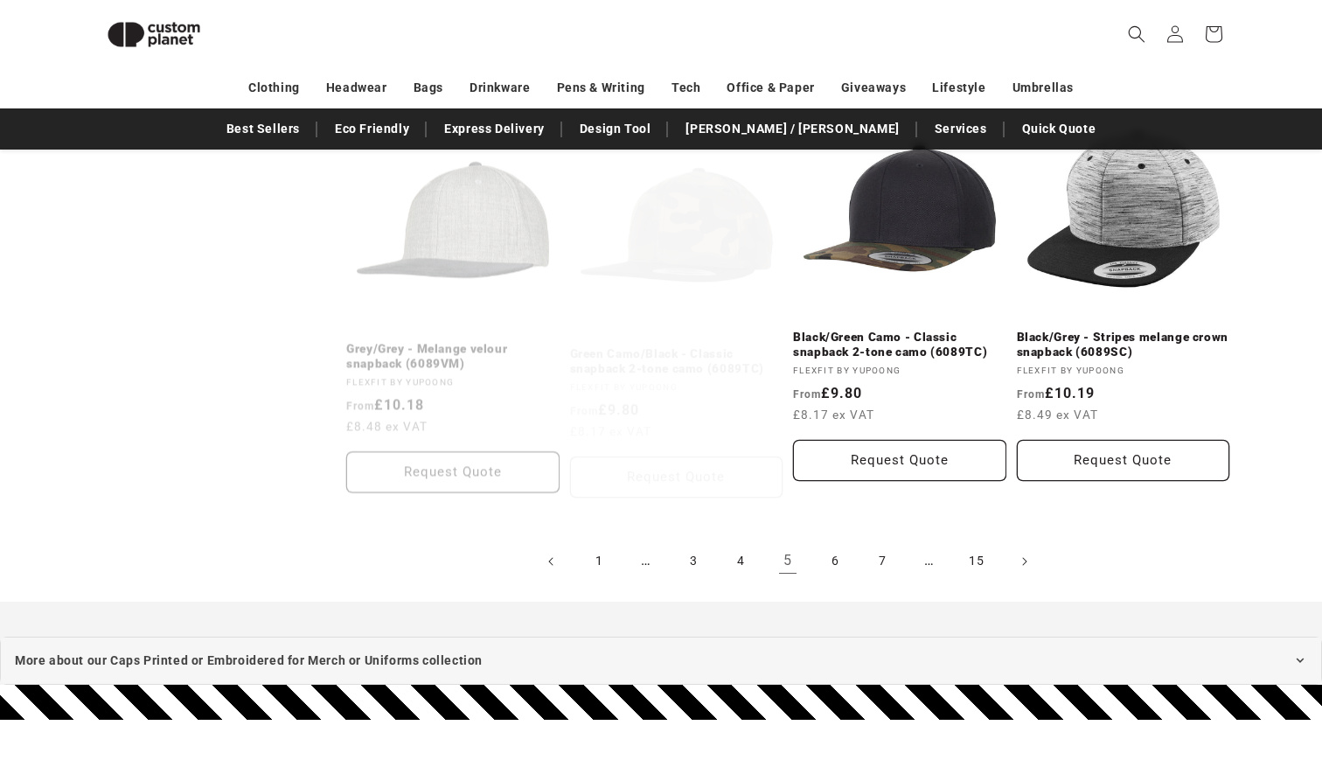
scroll to position [1968, 0]
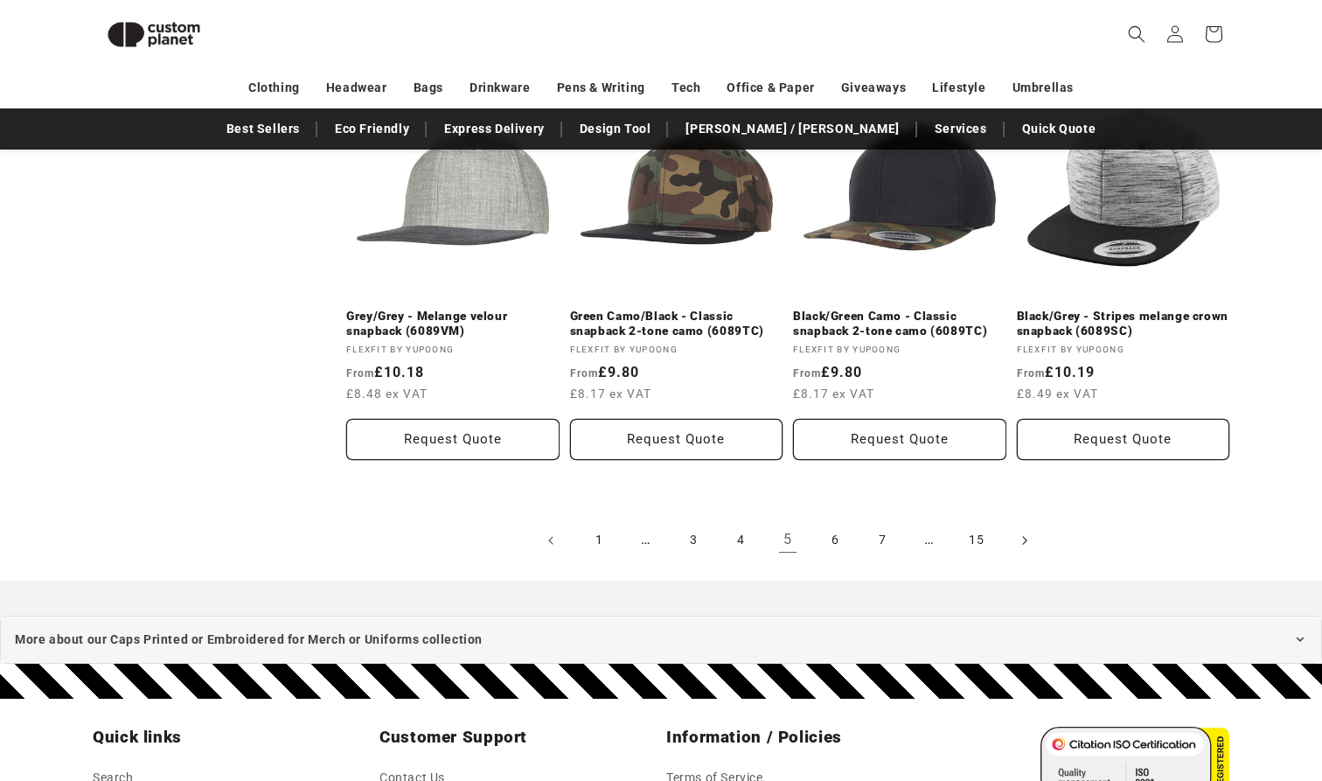
click at [1022, 533] on icon "Next page" at bounding box center [1024, 540] width 5 height 18
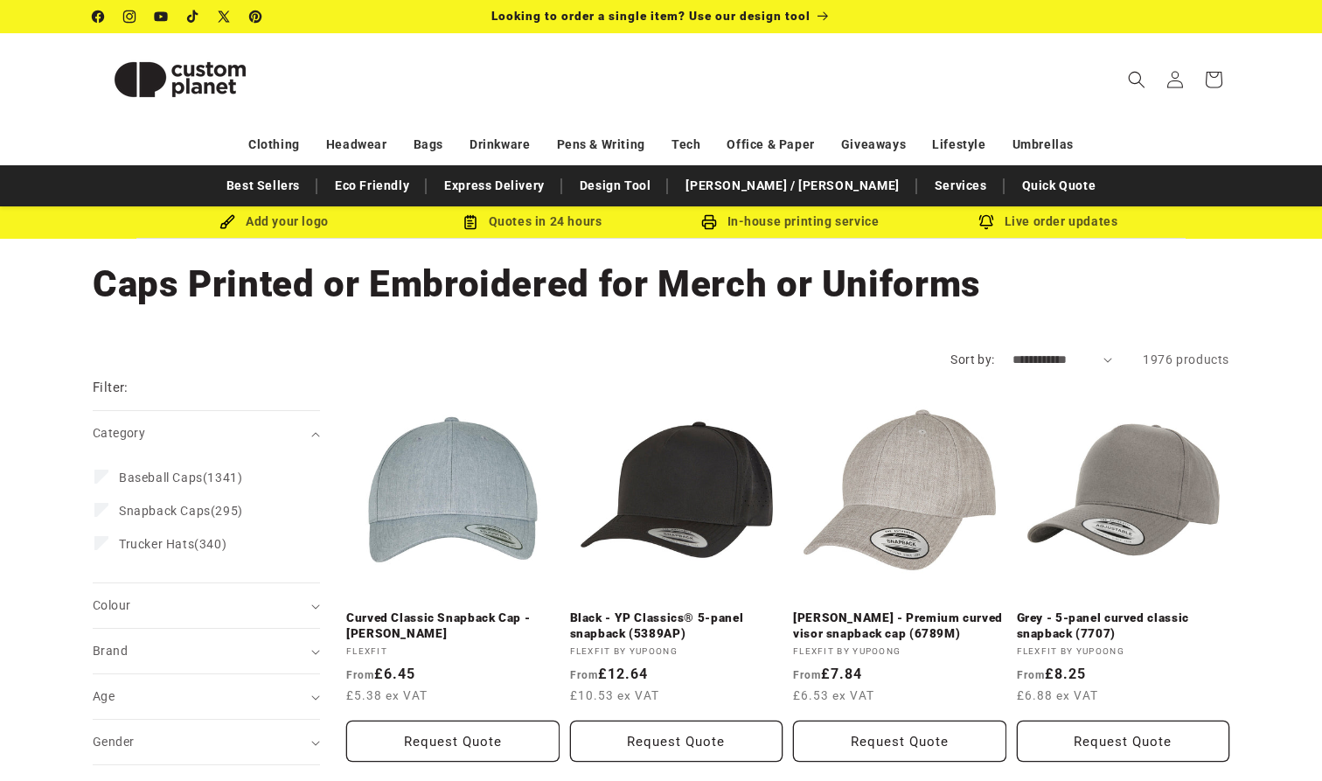
scroll to position [172, 0]
